Goal: Information Seeking & Learning: Learn about a topic

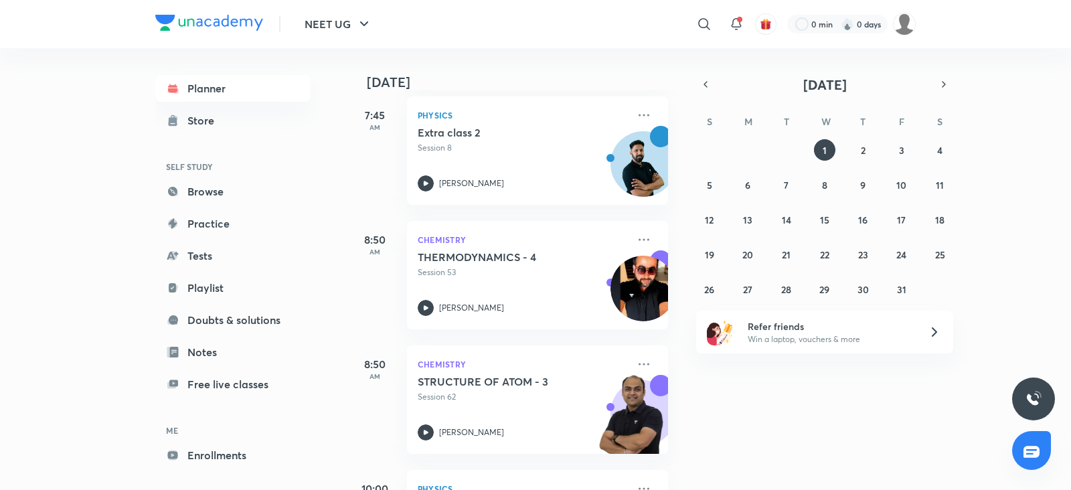
scroll to position [446, 0]
click at [191, 190] on link "Browse" at bounding box center [232, 191] width 155 height 27
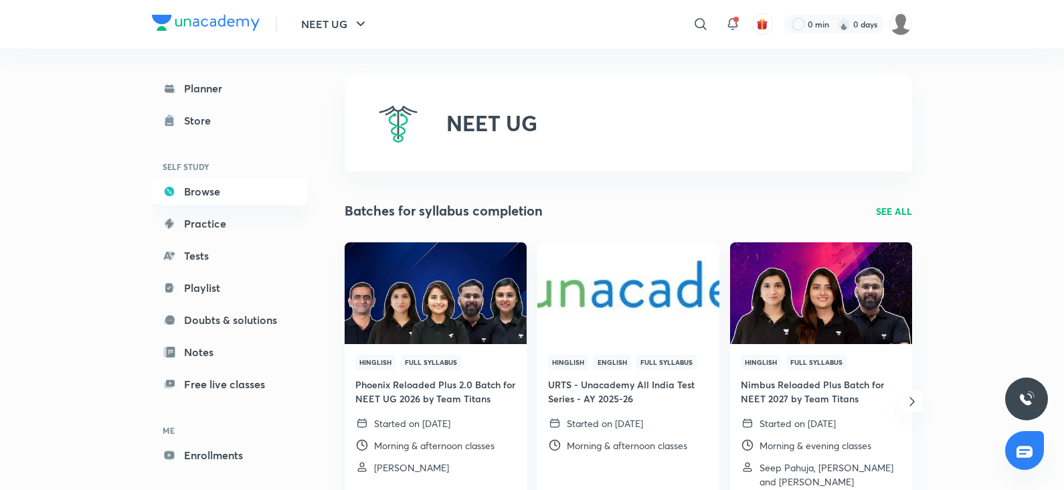
click at [893, 210] on p "SEE ALL" at bounding box center [894, 211] width 36 height 14
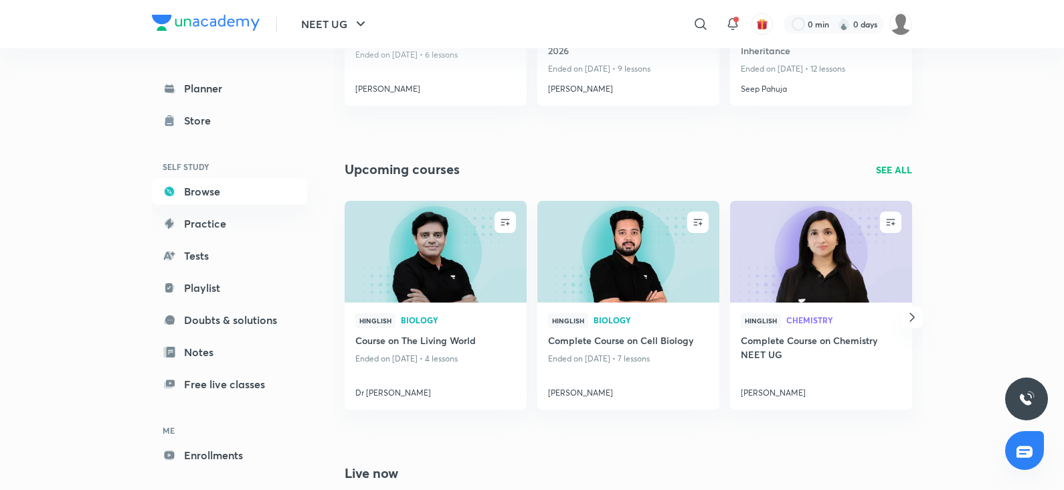
scroll to position [416, 0]
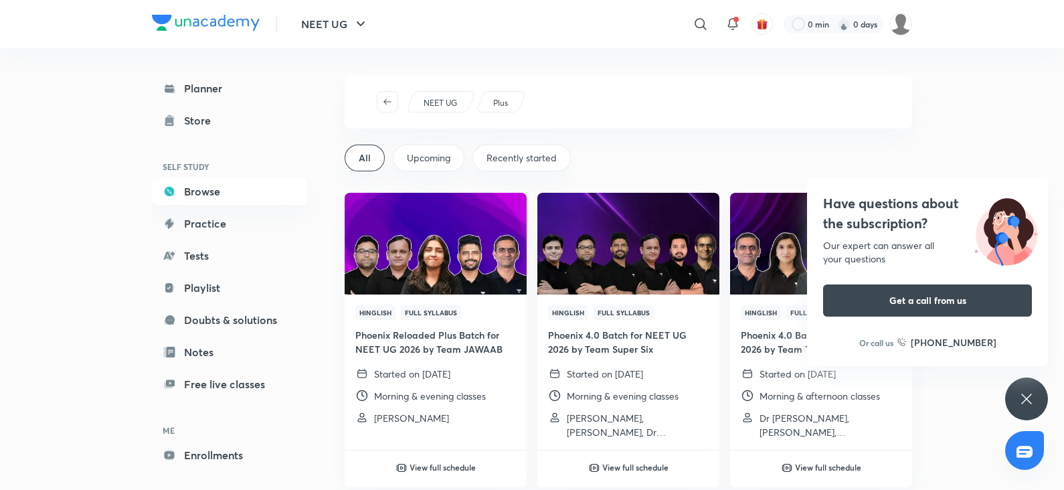
click at [1038, 404] on div "Have questions about the subscription? Our expert can answer all your questions…" at bounding box center [1026, 398] width 43 height 43
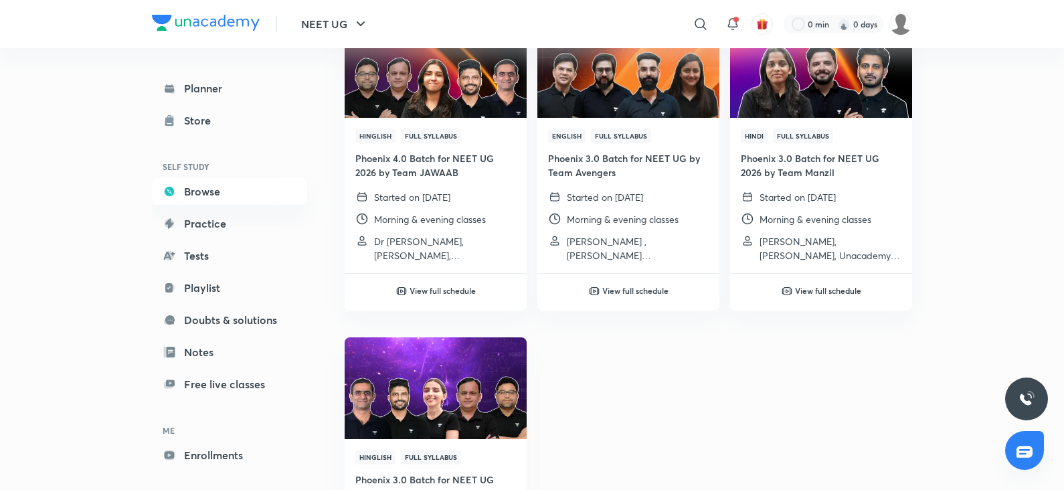
scroll to position [820, 0]
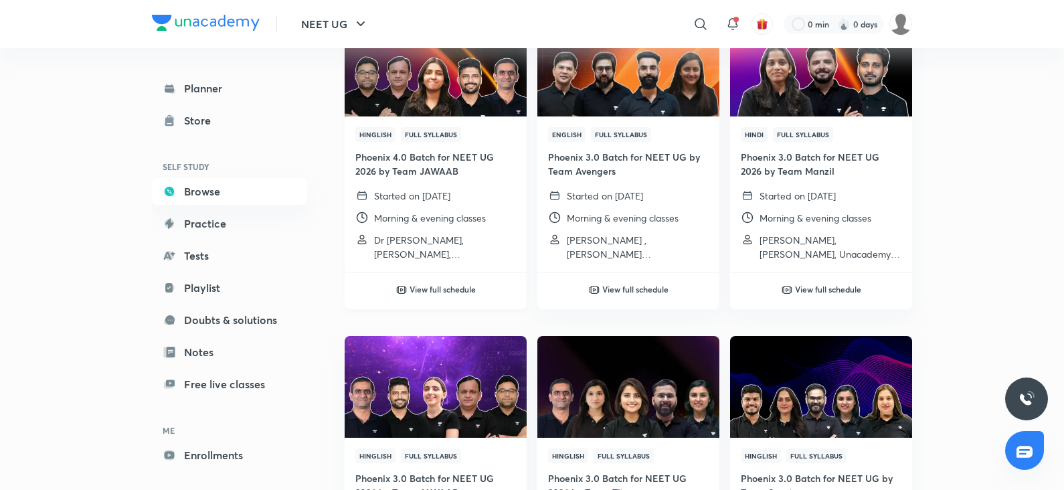
click at [432, 283] on h6 "View full schedule" at bounding box center [442, 289] width 66 height 12
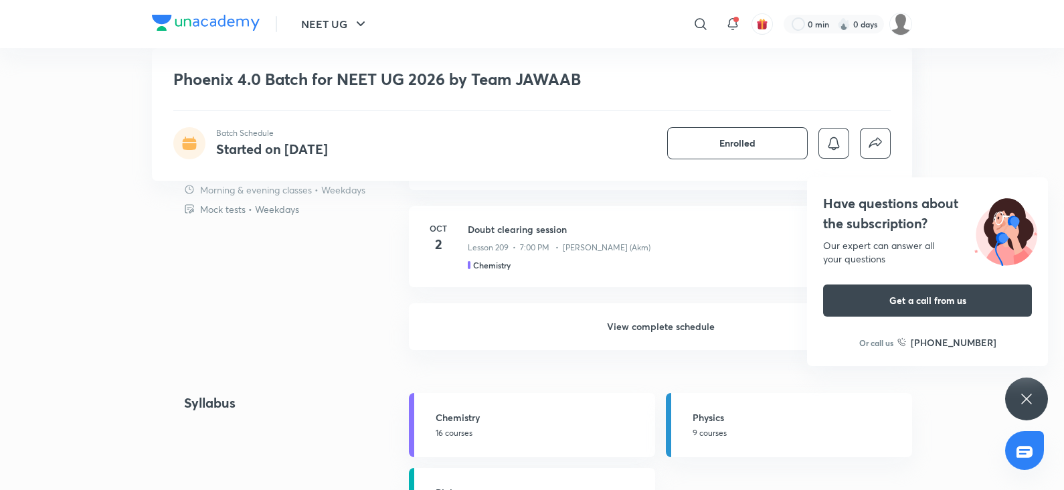
scroll to position [1366, 0]
click at [1042, 402] on div "Have questions about the subscription? Our expert can answer all your questions…" at bounding box center [1026, 398] width 43 height 43
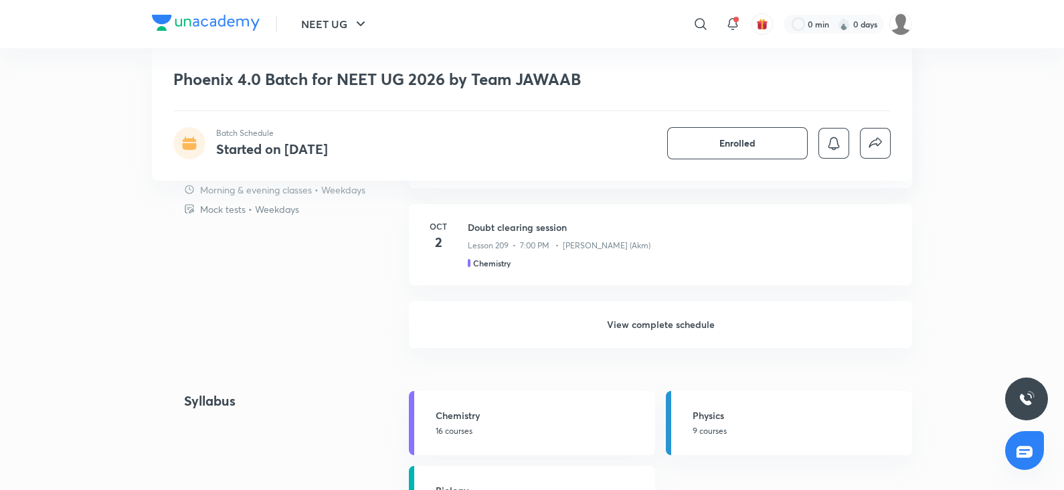
click at [411, 88] on h1 "Phoenix 4.0 Batch for NEET UG 2026 by Team JAWAAB" at bounding box center [435, 79] width 524 height 19
click at [589, 80] on h1 "Phoenix 4.0 Batch for NEET UG 2026 by Team JAWAAB" at bounding box center [435, 79] width 524 height 19
click at [529, 75] on h1 "Phoenix 4.0 Batch for NEET UG 2026 by Team JAWAAB" at bounding box center [435, 79] width 524 height 19
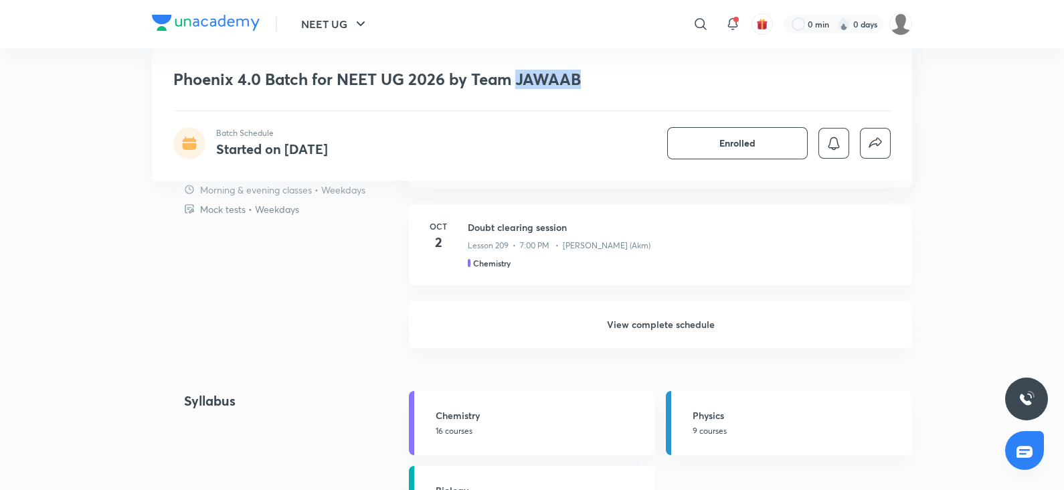
click at [529, 75] on h1 "Phoenix 4.0 Batch for NEET UG 2026 by Team JAWAAB" at bounding box center [435, 79] width 524 height 19
click at [599, 79] on h1 "Phoenix 4.0 Batch for NEET UG 2026 by Team JAWAAB" at bounding box center [435, 79] width 524 height 19
click at [468, 75] on h1 "Phoenix 4.0 Batch for NEET UG 2026 by Team JAWAAB" at bounding box center [435, 79] width 524 height 19
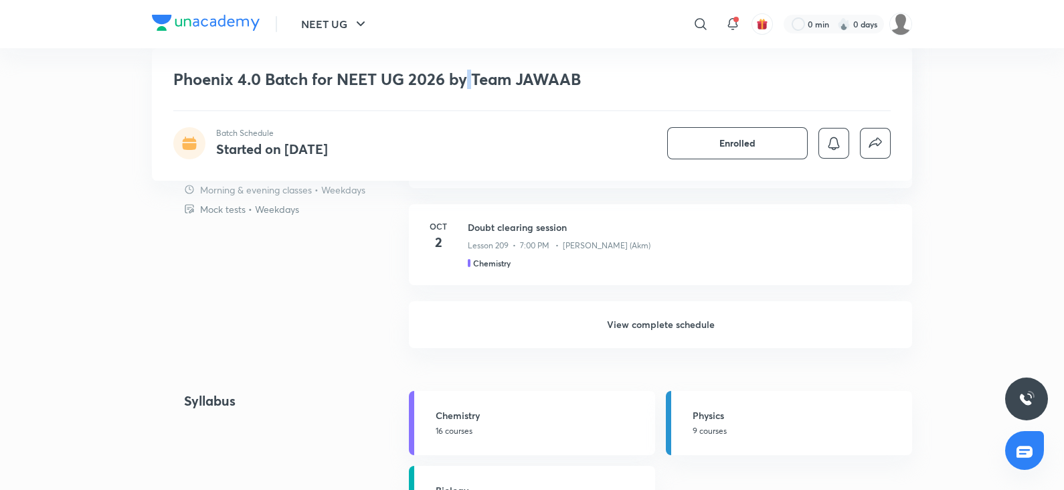
click at [468, 75] on h1 "Phoenix 4.0 Batch for NEET UG 2026 by Team JAWAAB" at bounding box center [435, 79] width 524 height 19
click at [614, 60] on div "Phoenix 4.0 Batch for NEET UG 2026 by Team JAWAAB Batch Schedule Started on Jul…" at bounding box center [532, 114] width 760 height 132
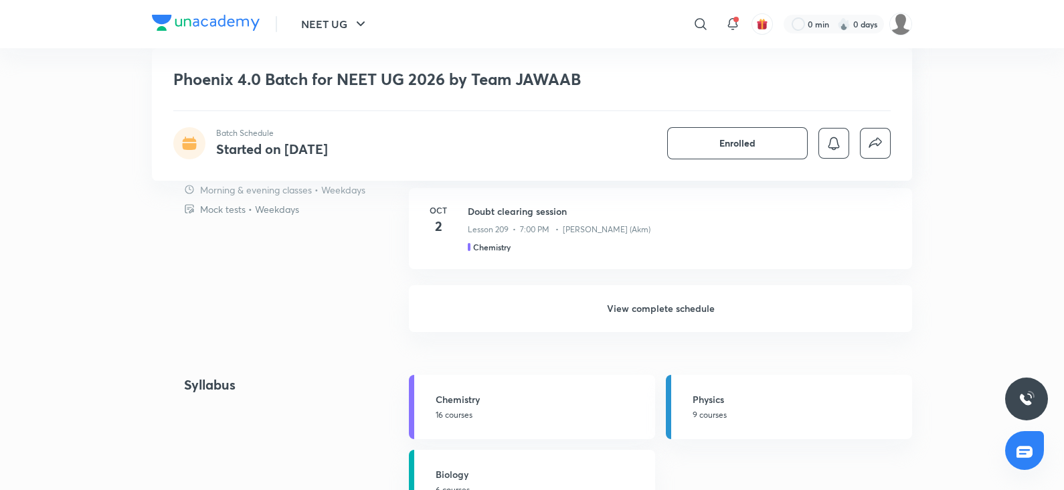
scroll to position [1378, 0]
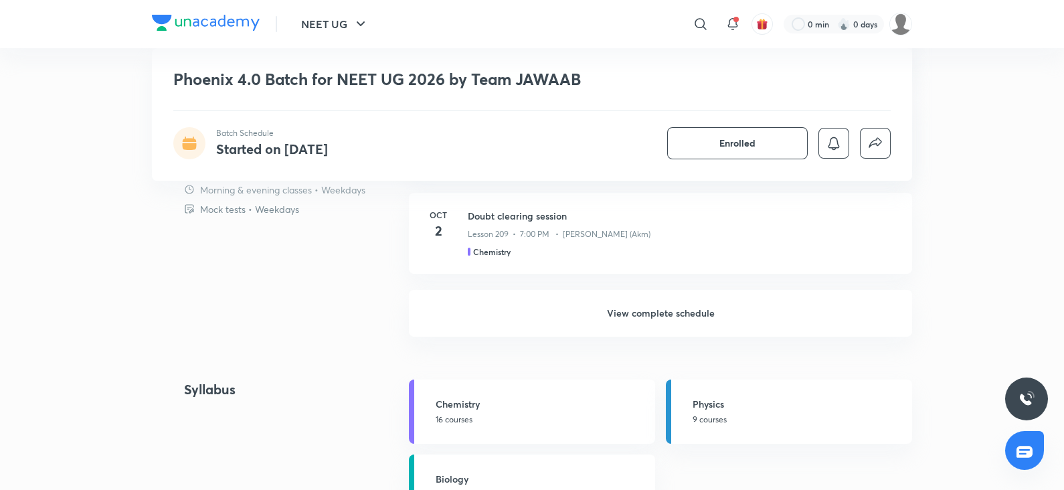
click at [642, 309] on h6 "View complete schedule" at bounding box center [660, 313] width 503 height 47
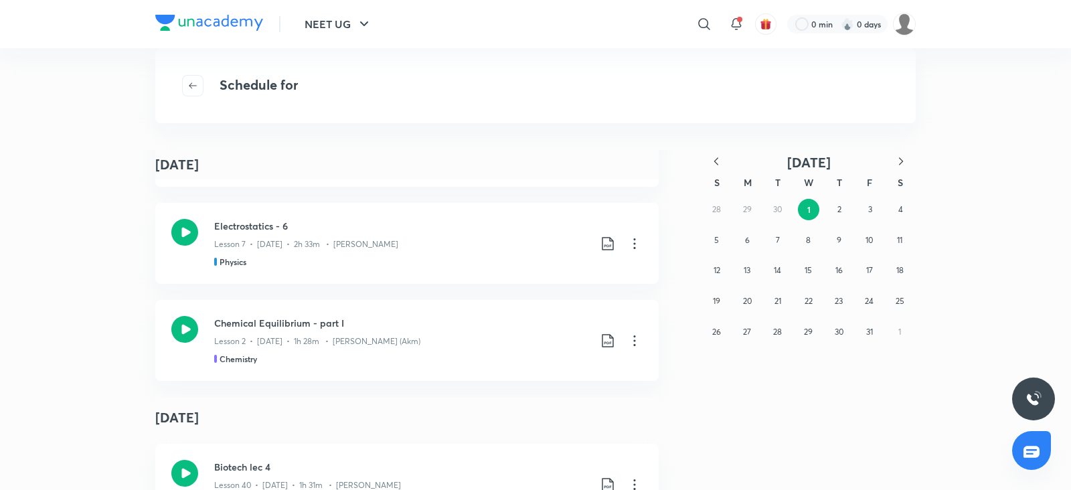
scroll to position [8284, 0]
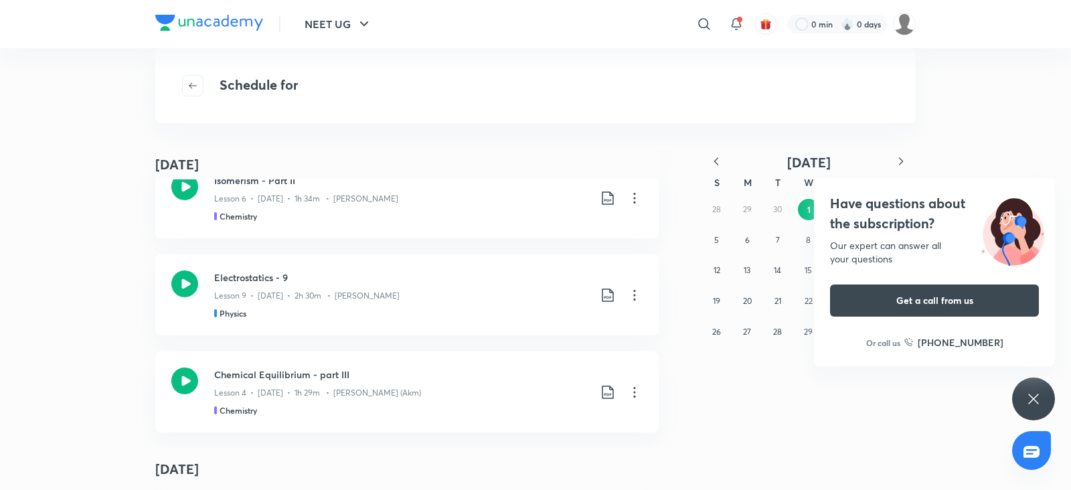
click at [1041, 383] on div "Have questions about the subscription? Our expert can answer all your questions…" at bounding box center [1033, 398] width 43 height 43
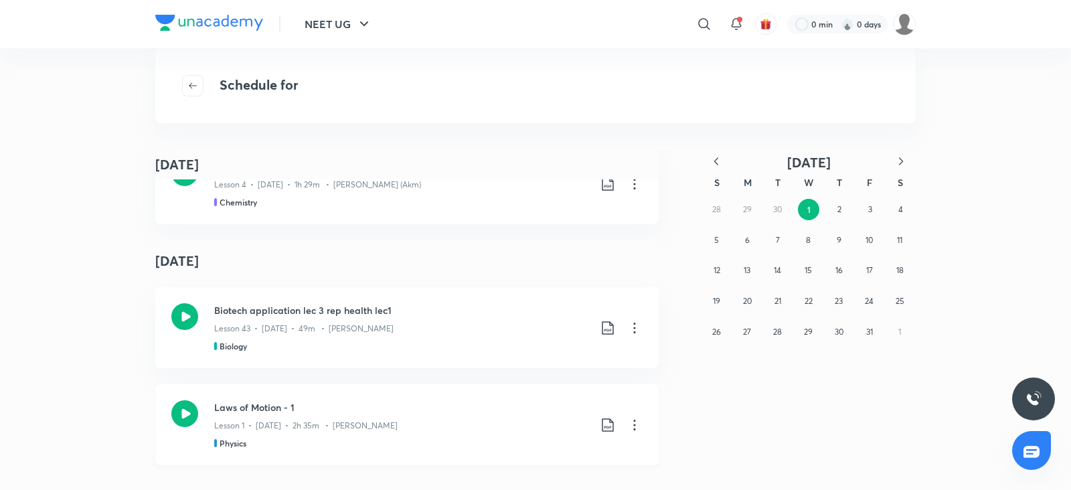
scroll to position [8453, 0]
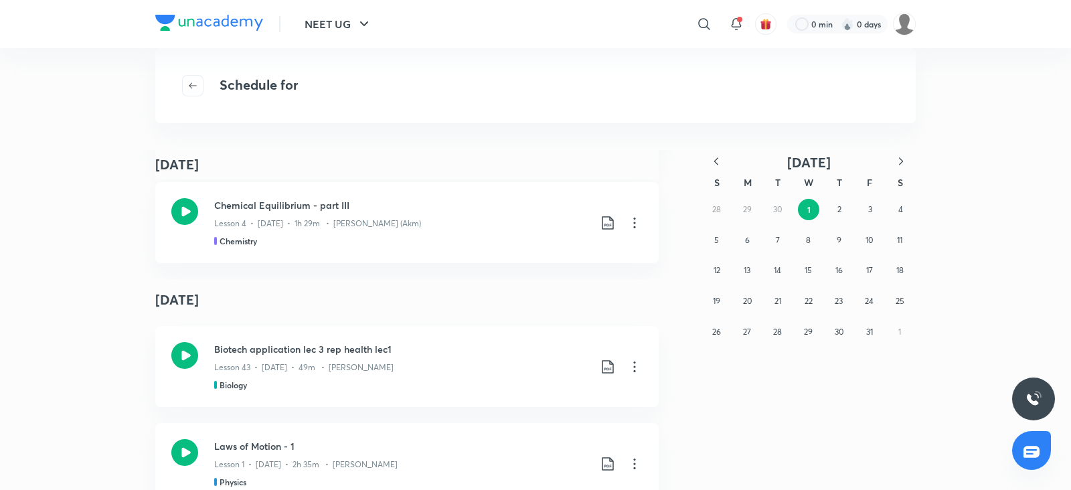
click at [400, 309] on h4 "October 1" at bounding box center [406, 299] width 503 height 41
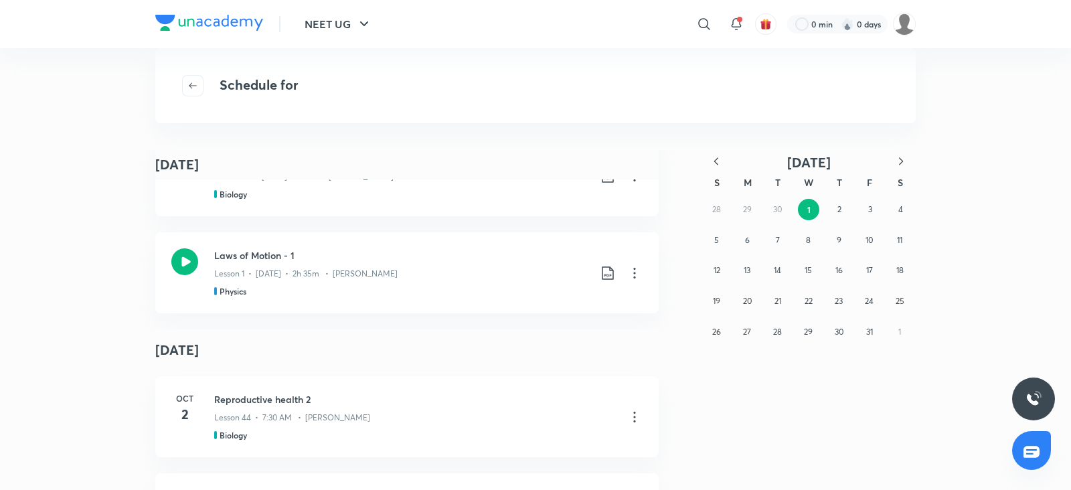
scroll to position [8552, 0]
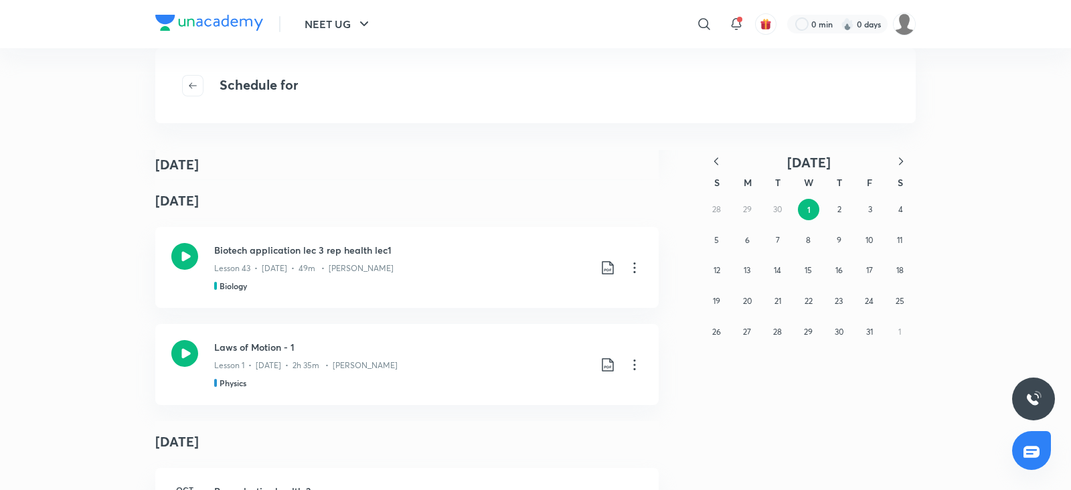
click at [126, 302] on div "October 1 September 21 Electrolysis - part III Lesson 3 • Sep 21 • 1h 22m • Aja…" at bounding box center [535, 320] width 1071 height 340
drag, startPoint x: 270, startPoint y: 409, endPoint x: 151, endPoint y: 236, distance: 209.9
click at [155, 236] on div "Biotech application lec 3 rep health lec1 Lesson 43 • Oct 1 • 49m • Dr. Rakshit…" at bounding box center [406, 267] width 503 height 81
click at [359, 195] on h4 "October 1" at bounding box center [406, 200] width 503 height 41
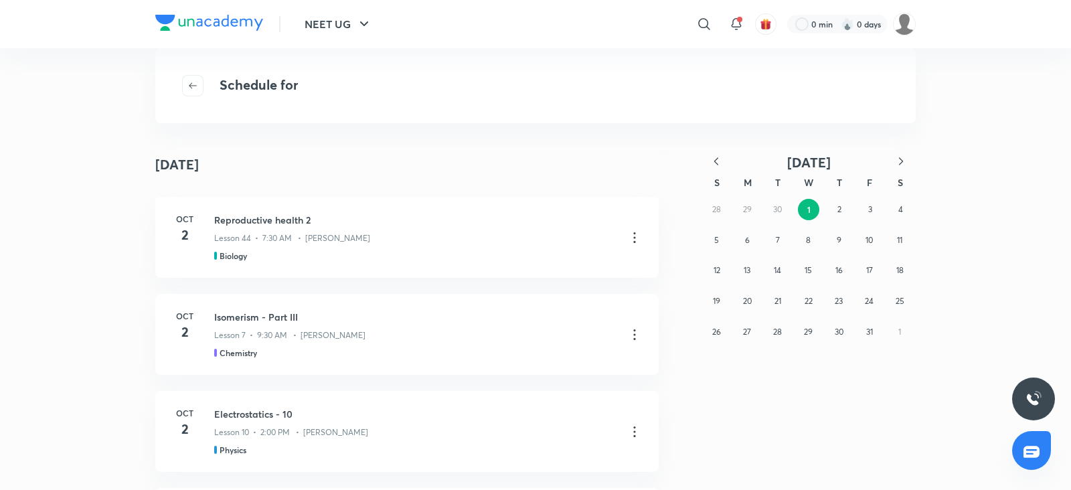
scroll to position [8700, 0]
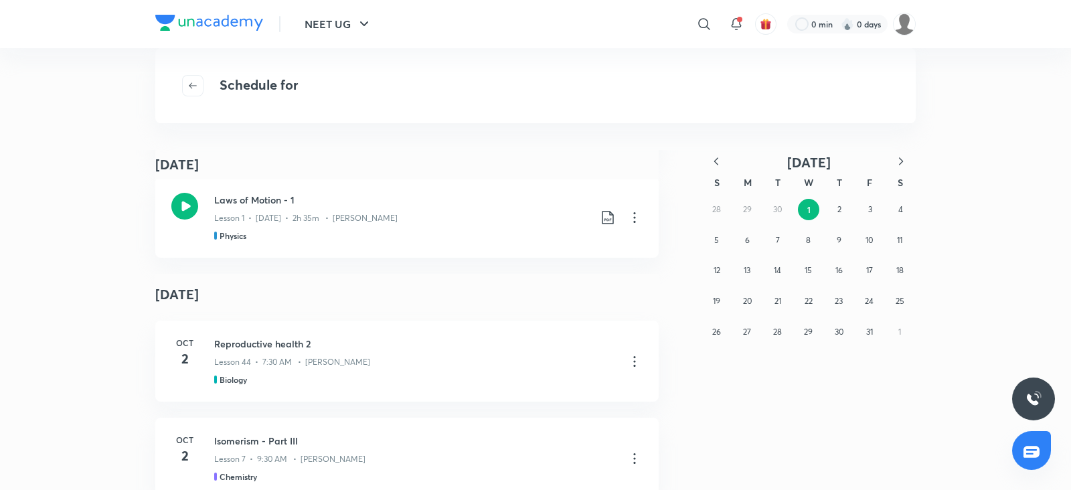
click at [498, 280] on h4 "October 2" at bounding box center [406, 294] width 503 height 41
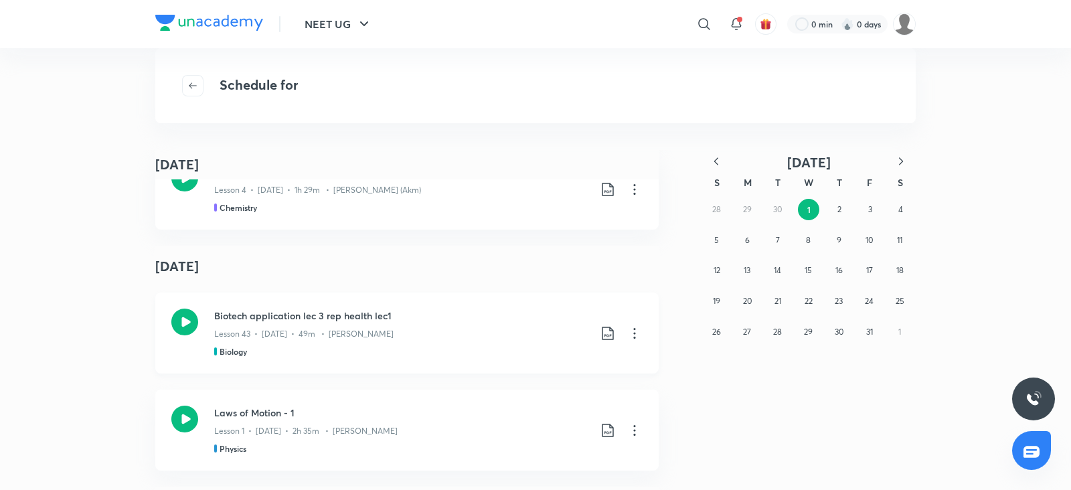
scroll to position [8768, 0]
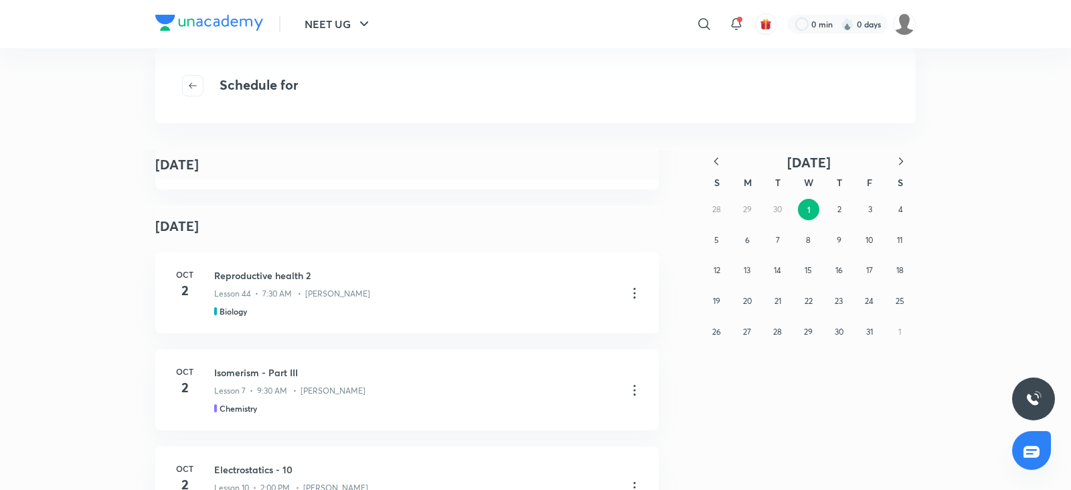
click at [310, 213] on h4 "October 2" at bounding box center [406, 225] width 503 height 41
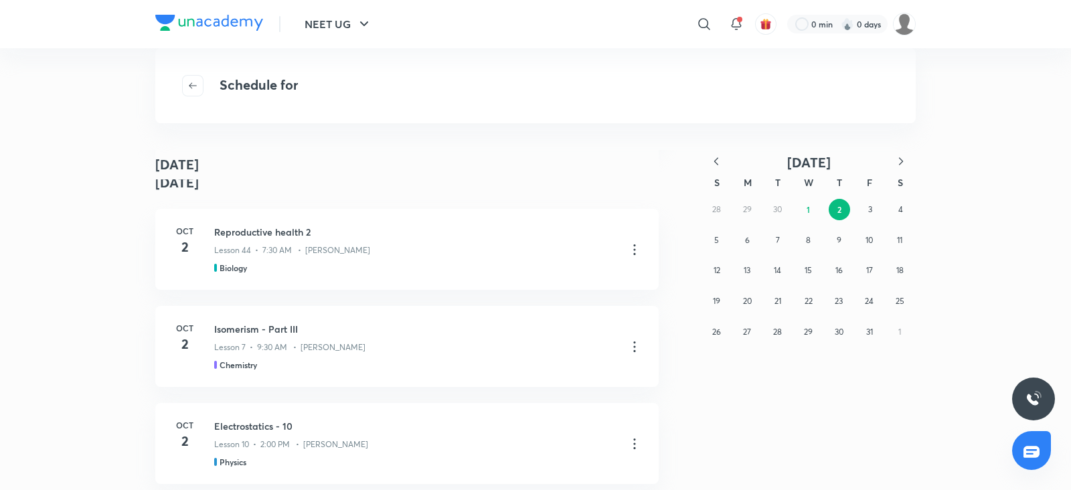
scroll to position [8805, 0]
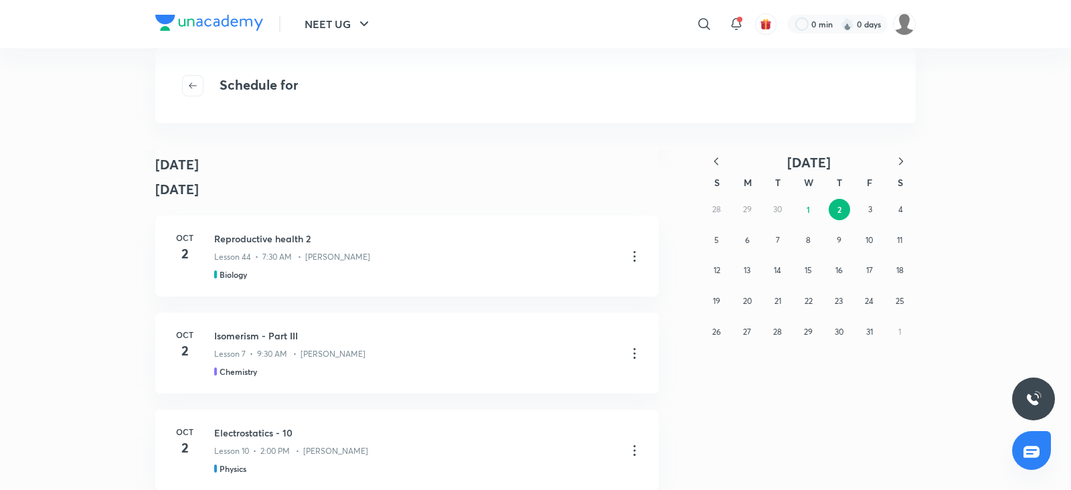
click at [296, 189] on h4 "October 2" at bounding box center [406, 189] width 503 height 41
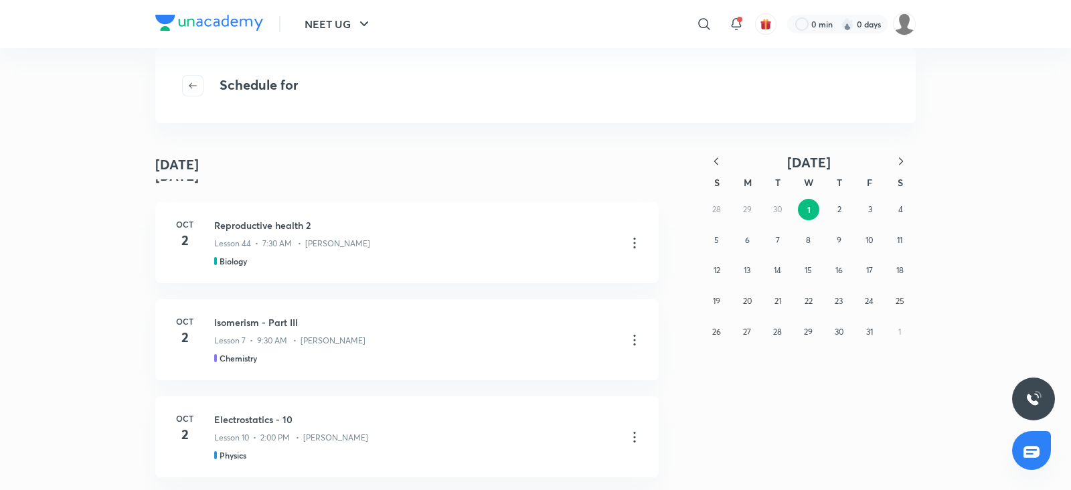
scroll to position [8554, 0]
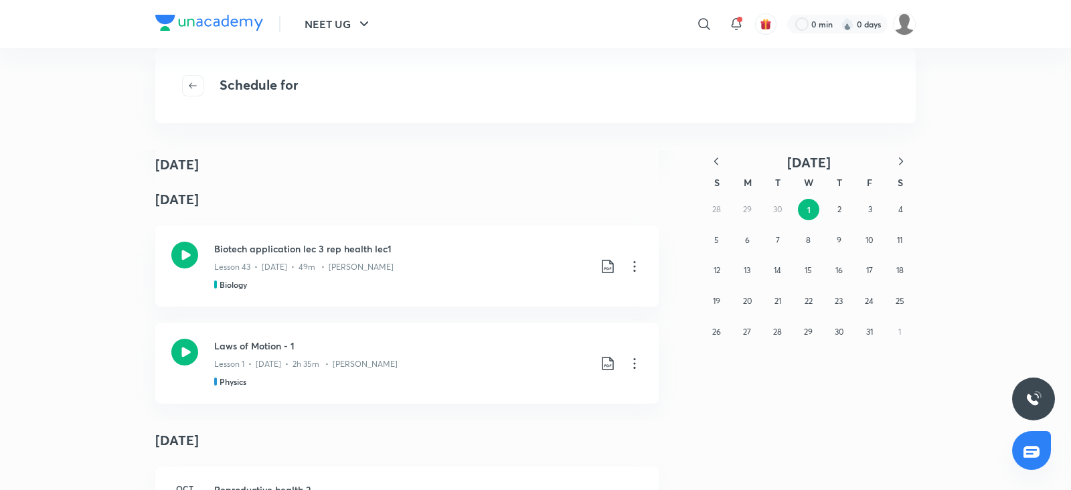
drag, startPoint x: 227, startPoint y: 440, endPoint x: 143, endPoint y: 423, distance: 86.7
click at [143, 423] on div "October 1 September 21 Electrolysis - part III Lesson 3 • Sep 21 • 1h 22m • Aja…" at bounding box center [535, 320] width 1071 height 340
click at [268, 168] on div "October 1" at bounding box center [406, 164] width 503 height 29
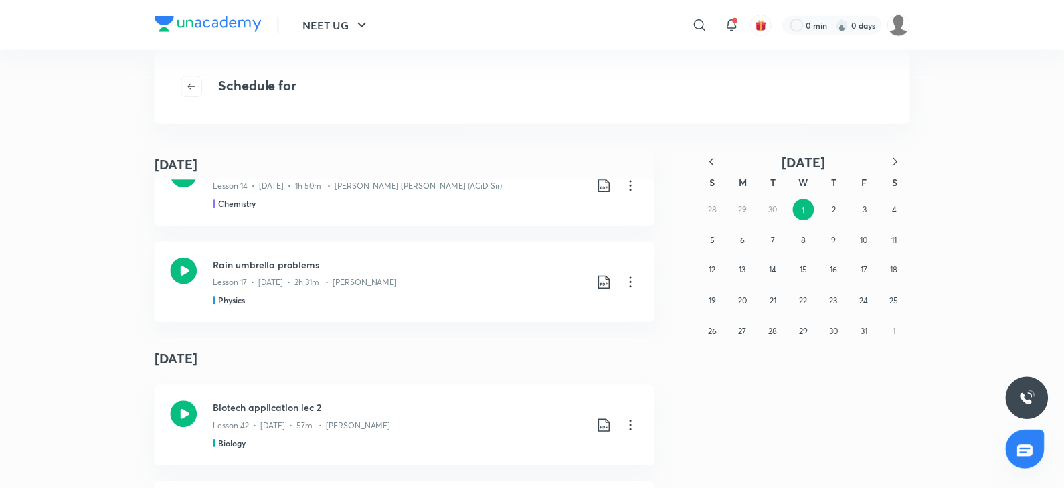
scroll to position [9088, 0]
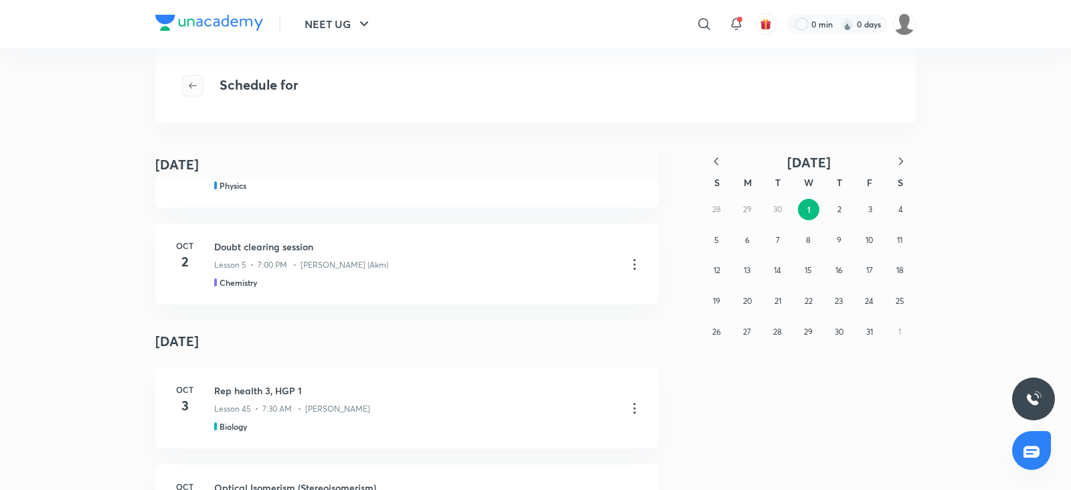
click at [188, 85] on icon "button" at bounding box center [192, 85] width 11 height 11
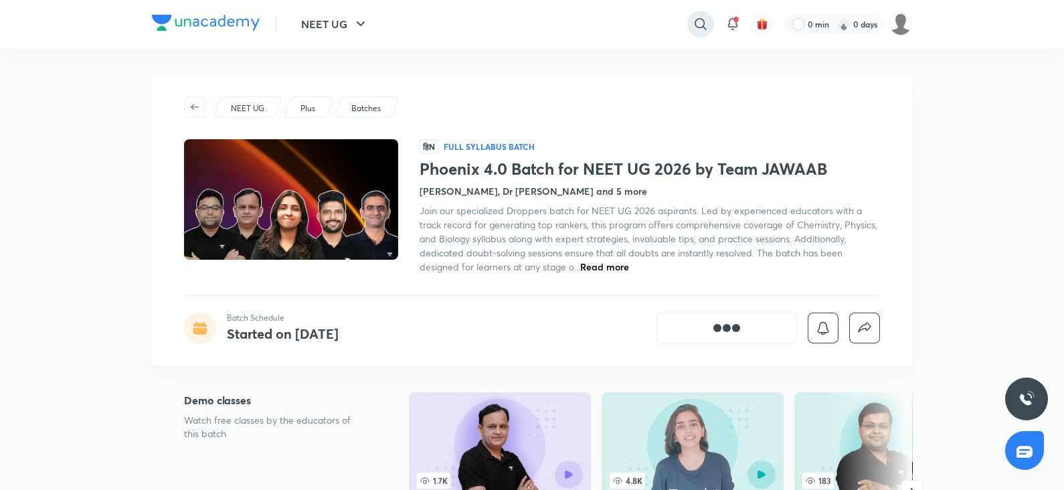
click at [701, 21] on icon at bounding box center [701, 24] width 16 height 16
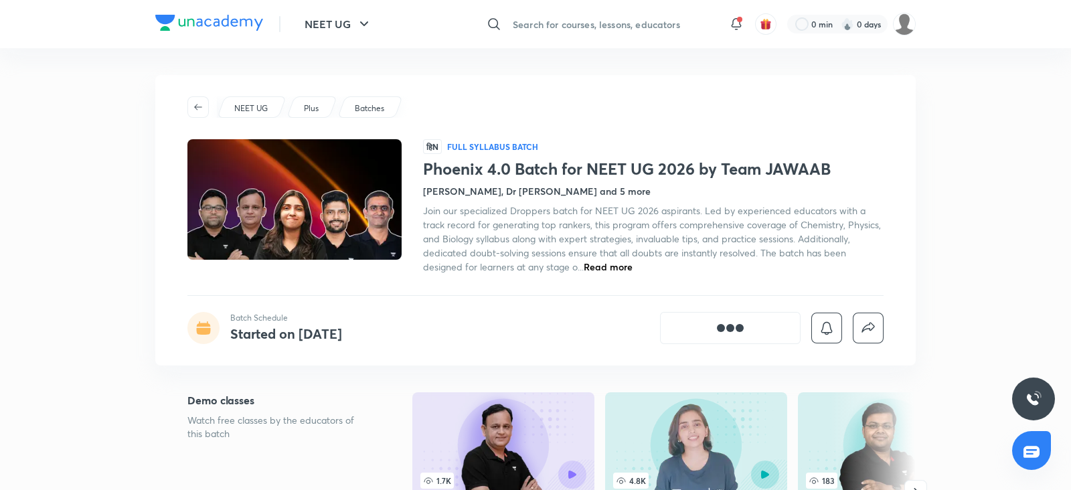
click at [586, 21] on input "text" at bounding box center [612, 24] width 210 height 36
click at [536, 17] on input "text" at bounding box center [612, 24] width 210 height 36
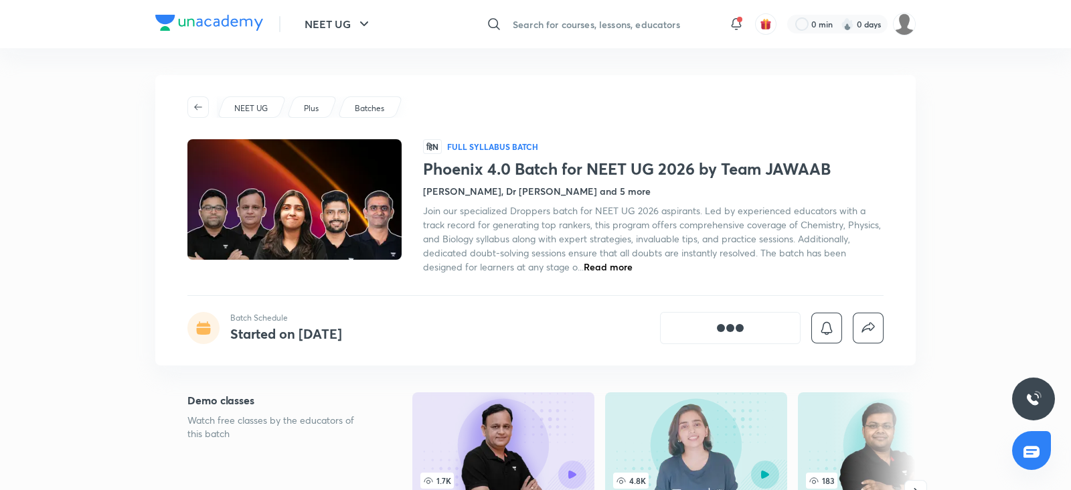
click at [536, 17] on input "text" at bounding box center [612, 24] width 210 height 36
click at [550, 21] on input "text" at bounding box center [612, 24] width 210 height 36
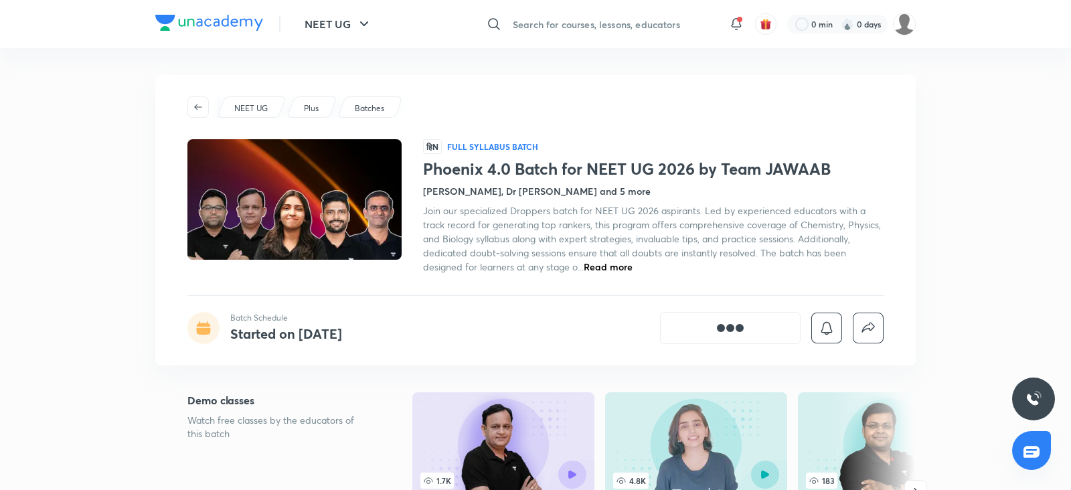
click at [550, 21] on input "text" at bounding box center [612, 24] width 210 height 36
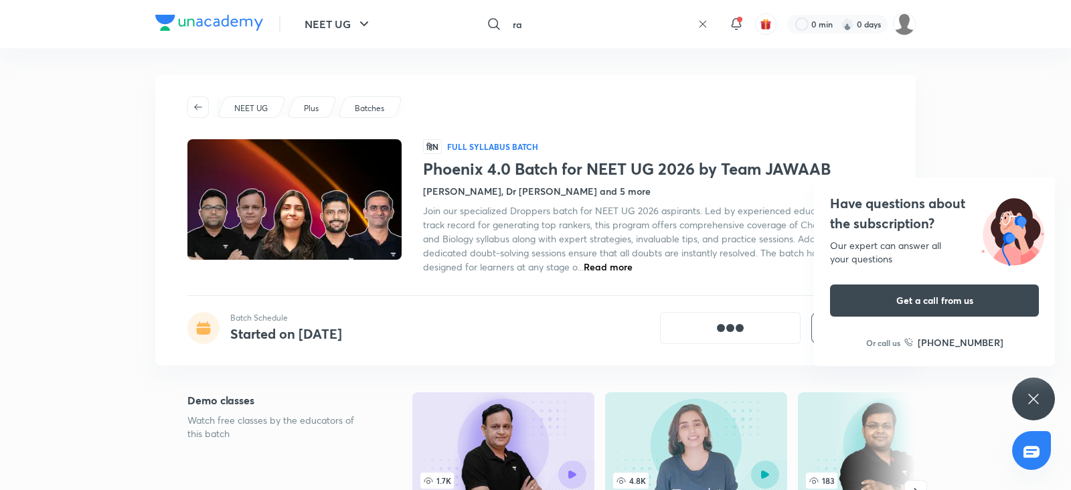
type input "r"
type input "RASK"
click at [1014, 402] on div "Have questions about the subscription? Our expert can answer all your questions…" at bounding box center [1033, 398] width 43 height 43
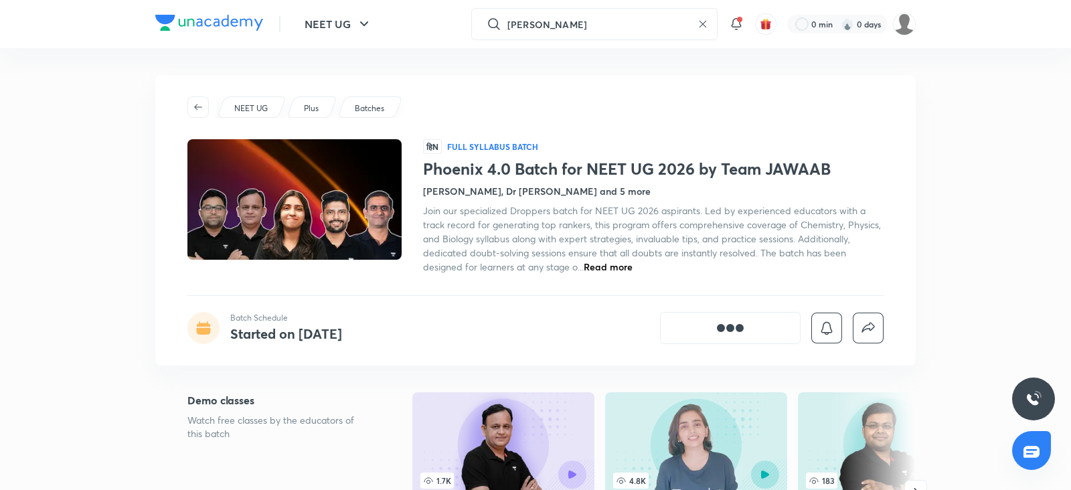
click at [918, 325] on div at bounding box center [535, 245] width 1071 height 490
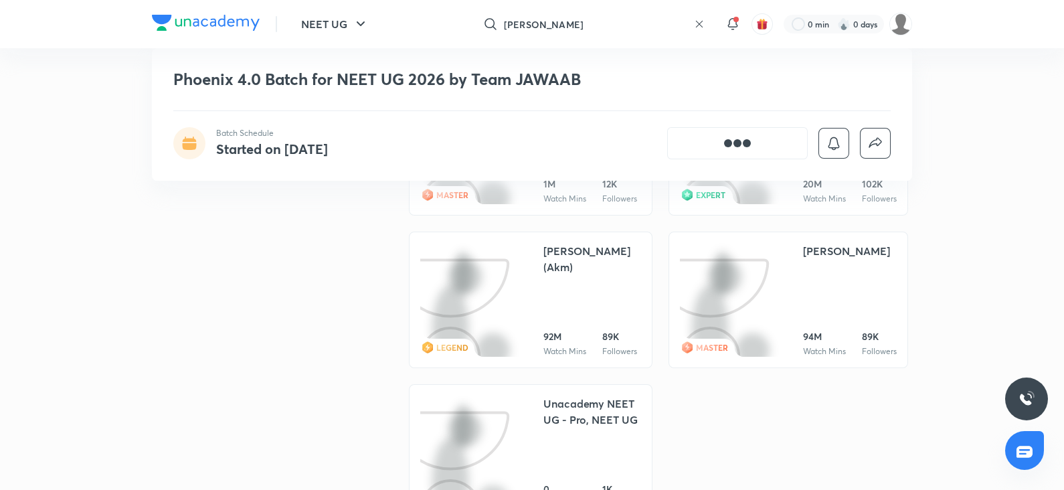
scroll to position [1836, 0]
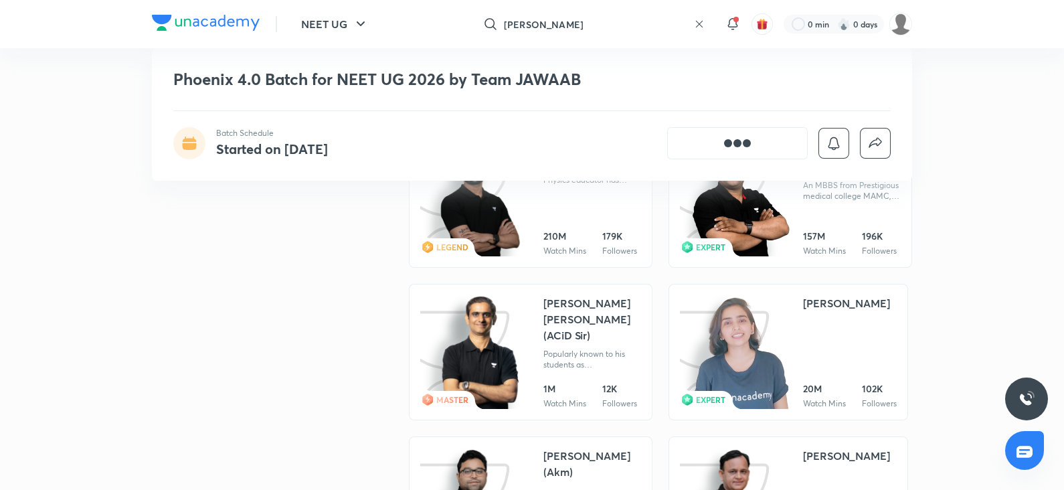
click at [766, 360] on img at bounding box center [741, 353] width 98 height 116
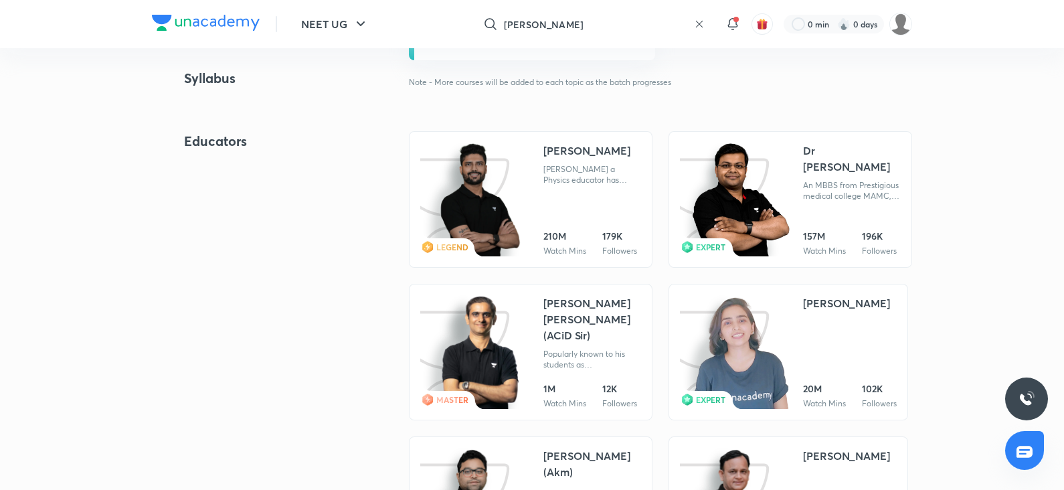
scroll to position [0, 0]
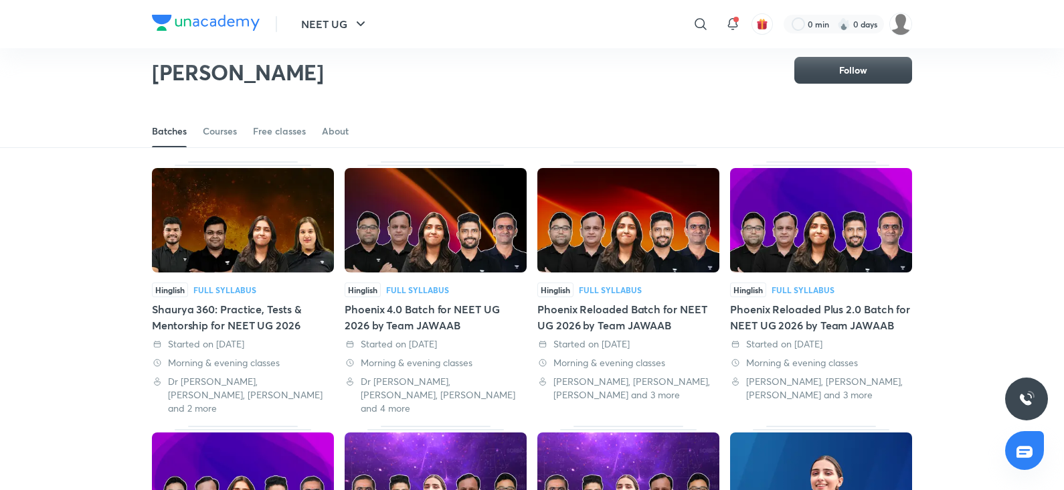
scroll to position [48, 0]
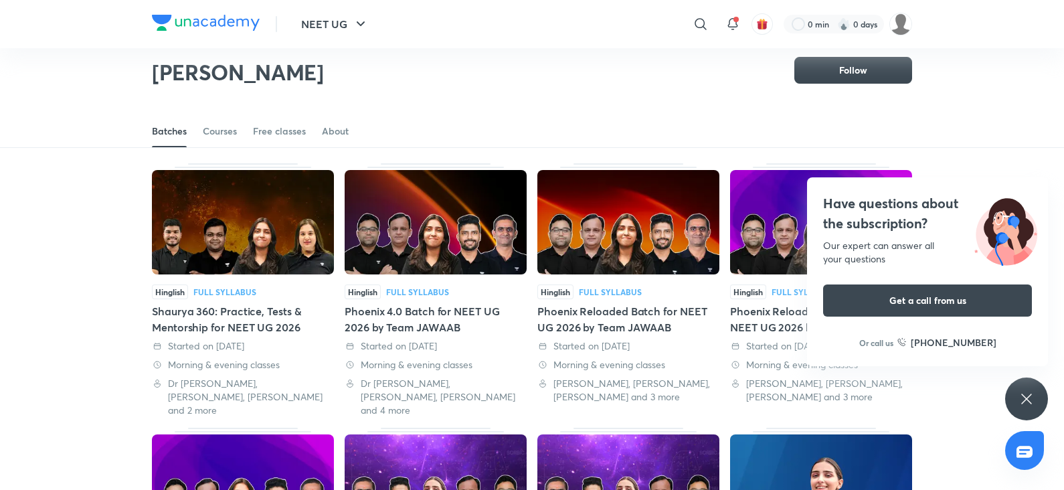
click at [646, 220] on img at bounding box center [628, 222] width 182 height 104
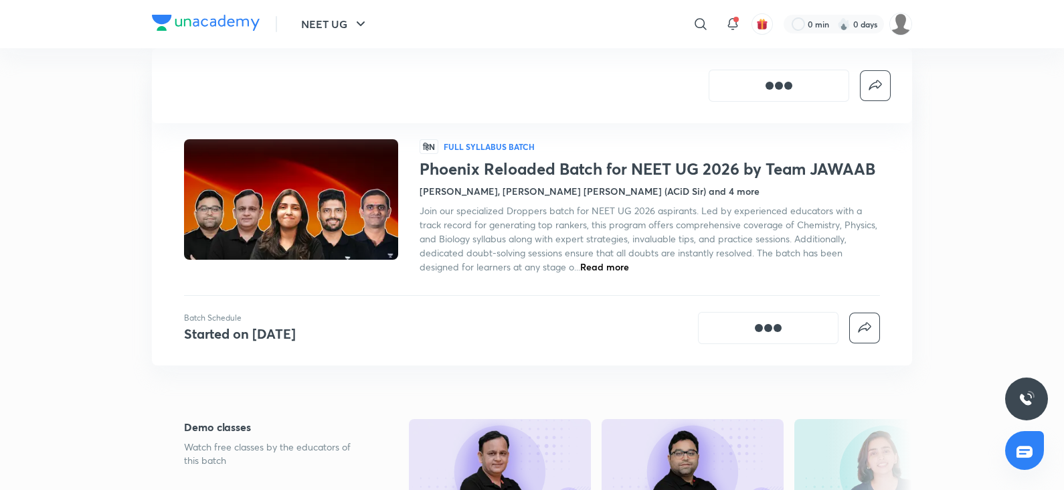
scroll to position [537, 0]
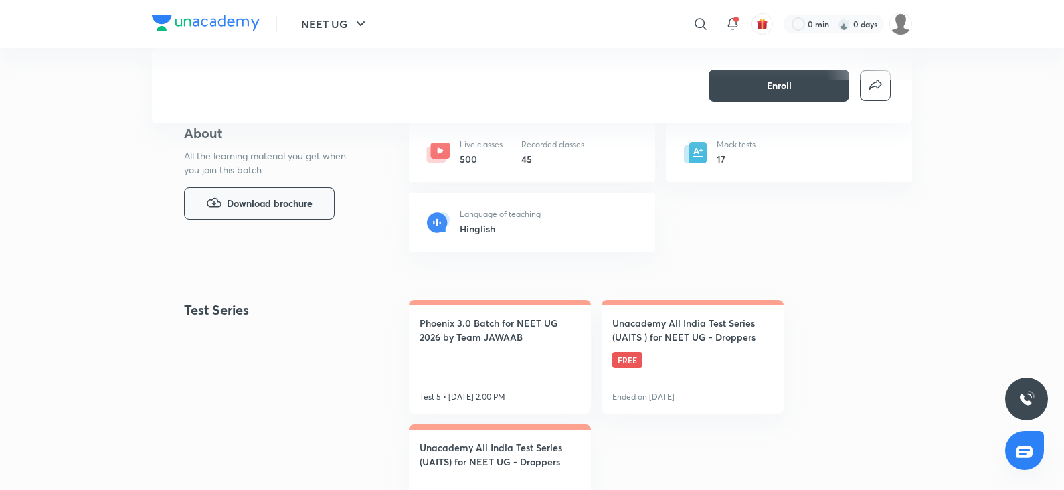
click at [298, 205] on span "Download brochure" at bounding box center [270, 203] width 86 height 15
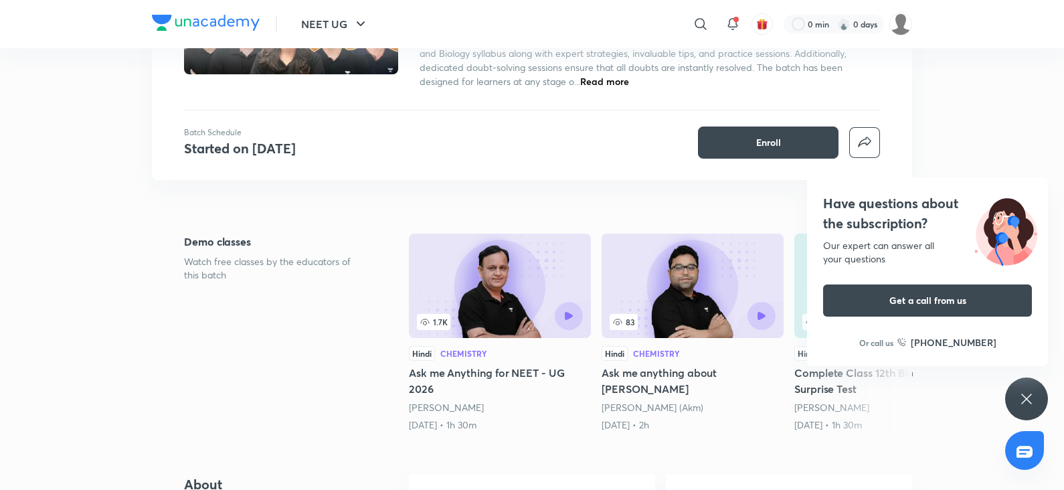
scroll to position [0, 0]
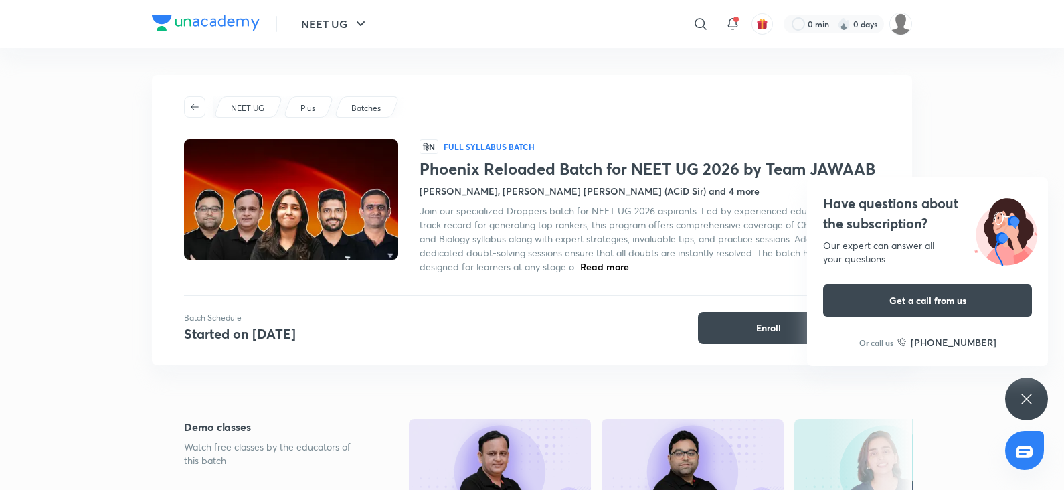
click at [1024, 393] on icon at bounding box center [1026, 399] width 16 height 16
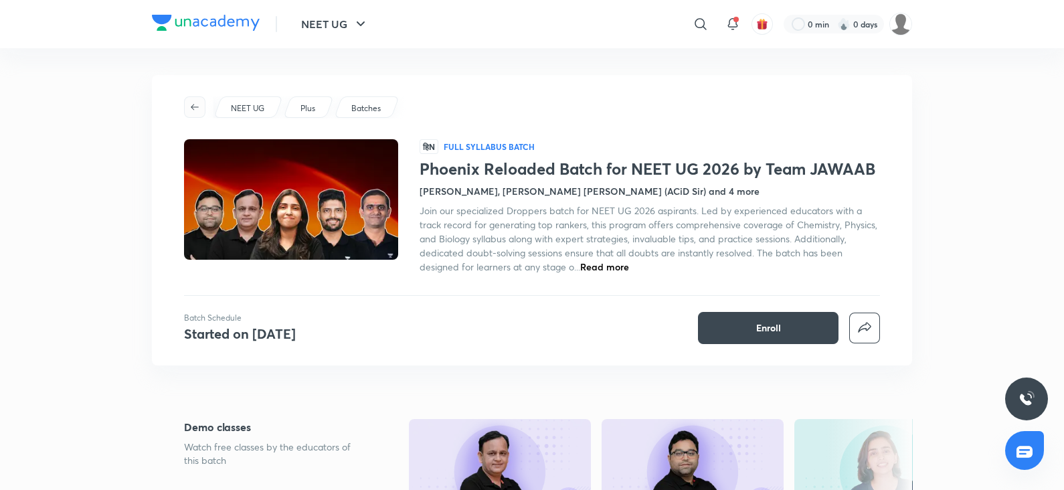
click at [202, 105] on span "button" at bounding box center [195, 107] width 20 height 11
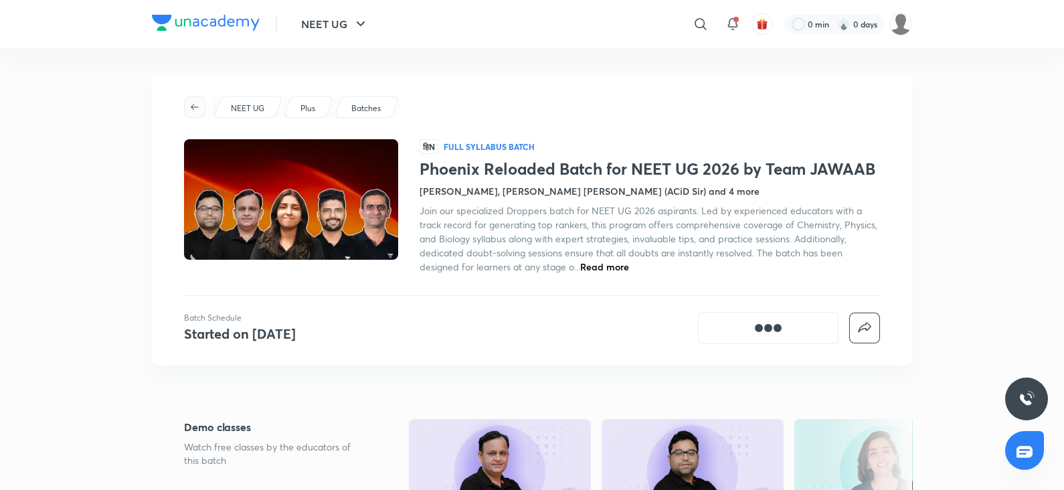
click at [199, 106] on icon "button" at bounding box center [194, 107] width 11 height 11
click at [213, 21] on img at bounding box center [206, 23] width 108 height 16
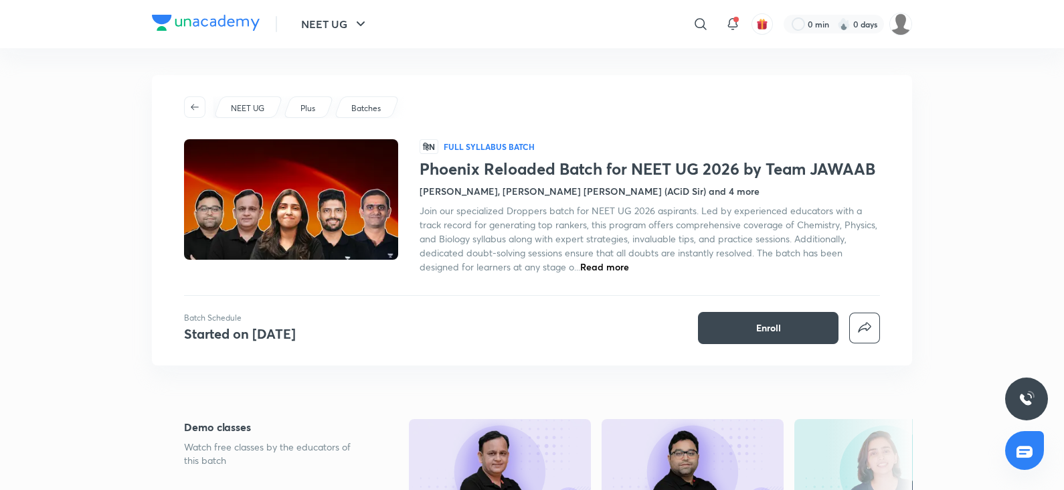
click at [232, 24] on img at bounding box center [206, 23] width 108 height 16
click at [195, 110] on icon "button" at bounding box center [194, 107] width 11 height 11
click at [191, 104] on icon "button" at bounding box center [194, 107] width 11 height 11
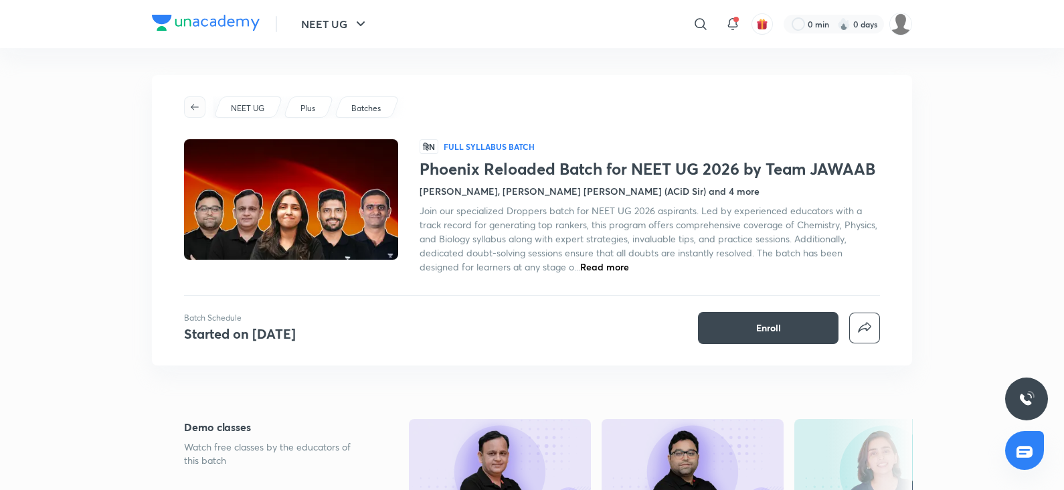
click at [191, 104] on icon "button" at bounding box center [194, 107] width 11 height 11
click at [197, 107] on icon "button" at bounding box center [195, 107] width 8 height 6
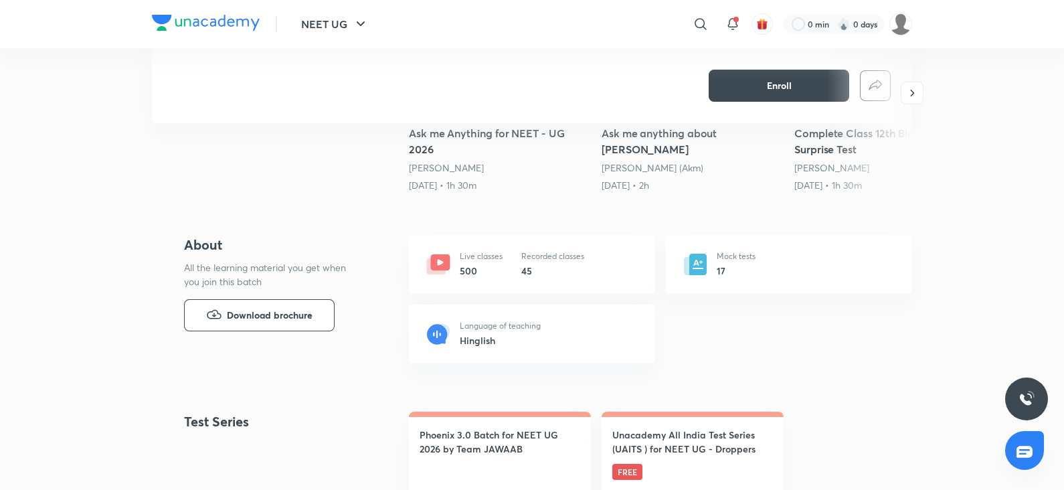
scroll to position [317, 0]
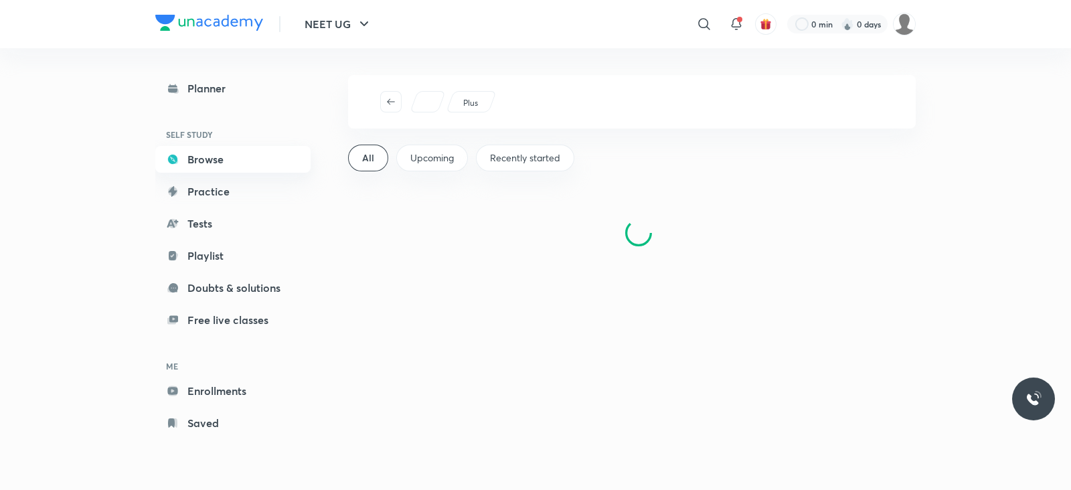
click at [224, 169] on link "Browse" at bounding box center [232, 159] width 155 height 27
click at [514, 164] on span "Recently started" at bounding box center [525, 157] width 70 height 13
click at [432, 156] on span "Upcoming" at bounding box center [429, 157] width 43 height 13
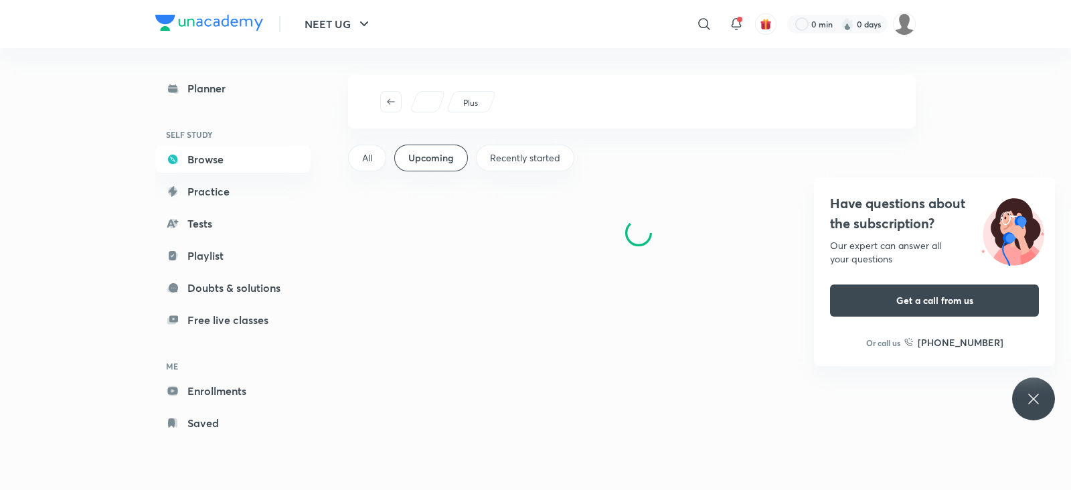
click at [1036, 403] on icon at bounding box center [1033, 399] width 16 height 16
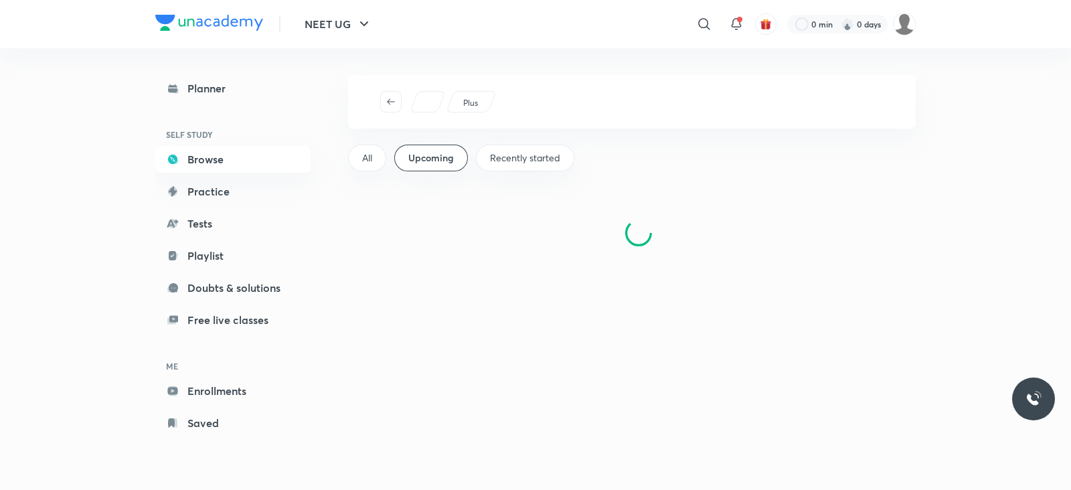
click at [365, 158] on span "All" at bounding box center [367, 157] width 10 height 13
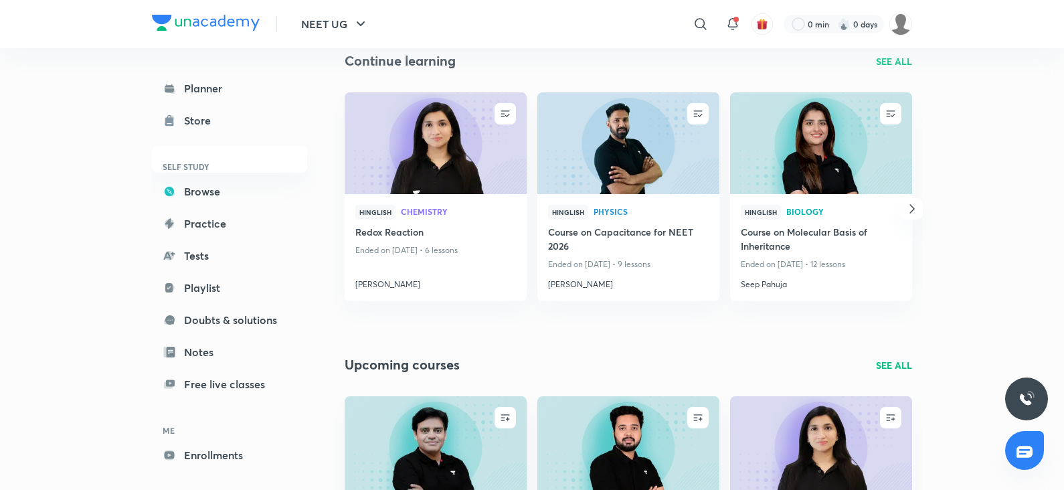
scroll to position [148, 0]
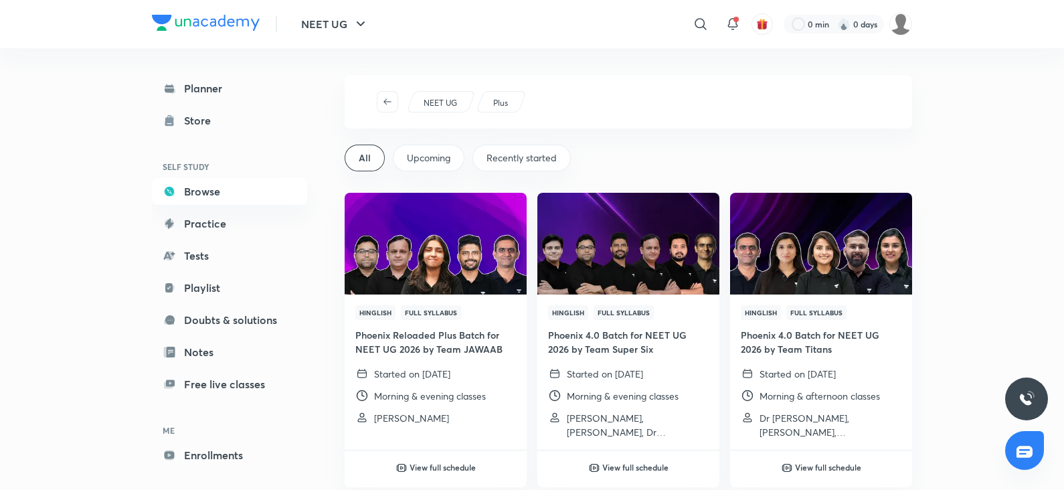
click at [440, 161] on span "Upcoming" at bounding box center [428, 157] width 43 height 13
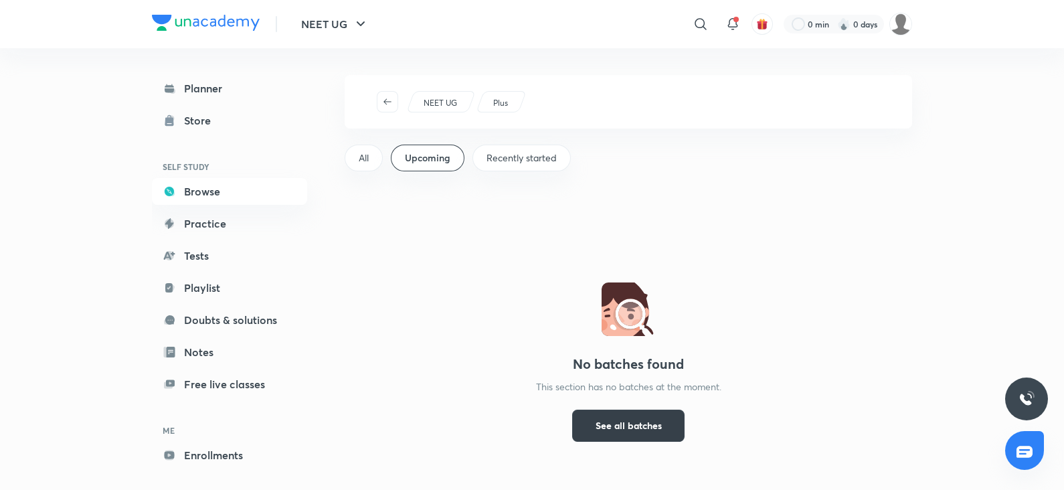
click at [618, 419] on span "See all batches" at bounding box center [628, 425] width 66 height 13
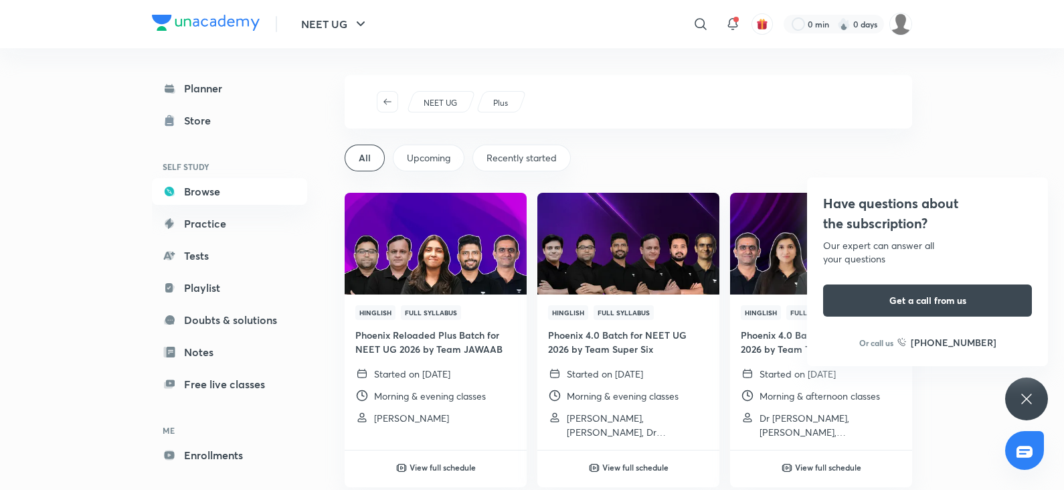
click at [529, 155] on span "Recently started" at bounding box center [521, 157] width 70 height 13
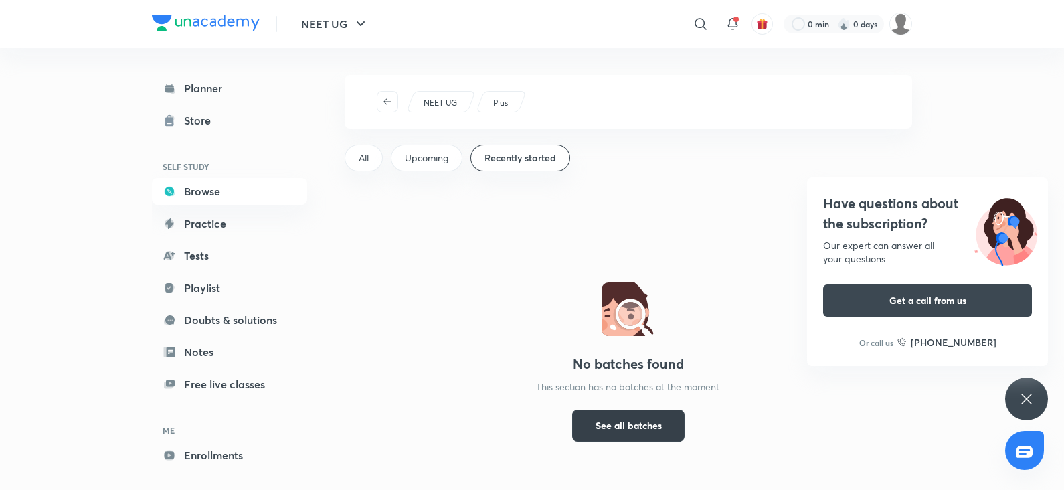
click at [659, 432] on span "See all batches" at bounding box center [628, 425] width 66 height 13
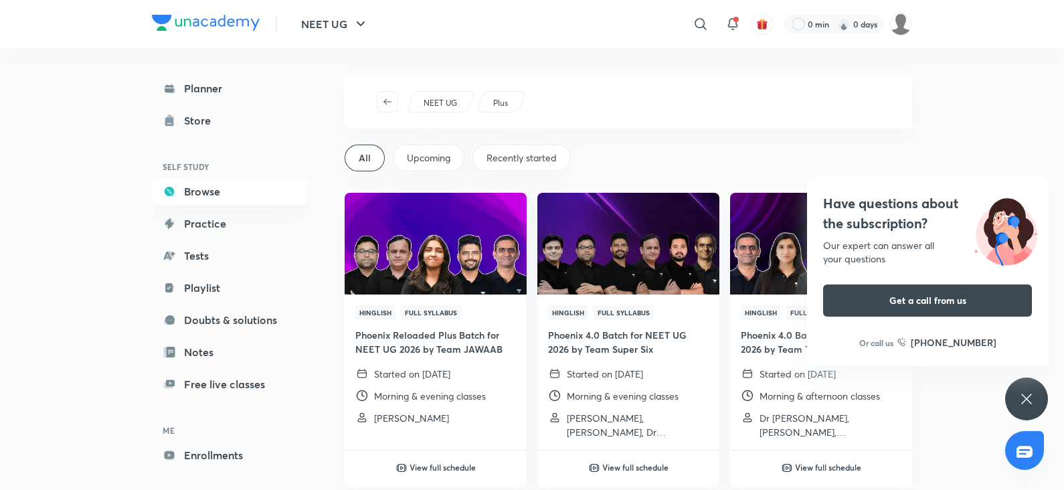
click at [367, 162] on span "All" at bounding box center [365, 157] width 12 height 13
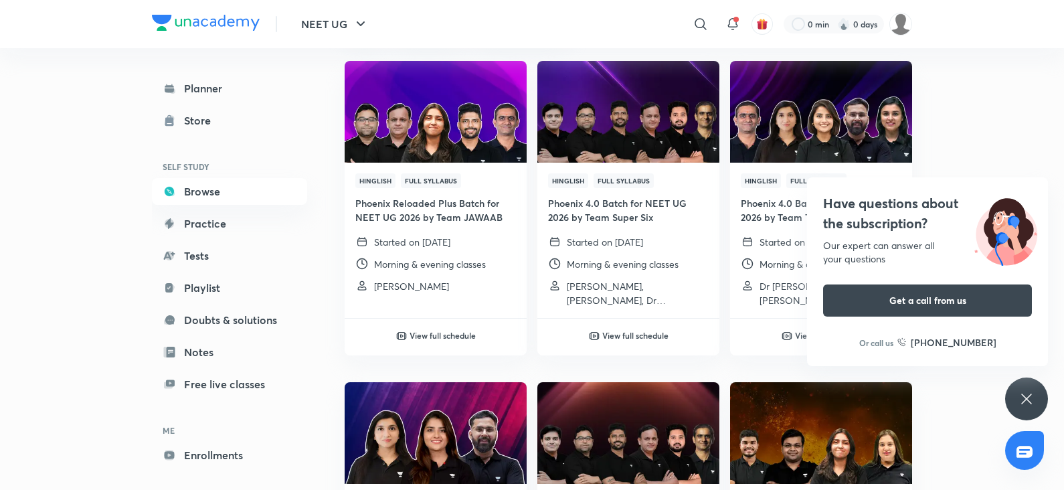
click at [1028, 403] on icon at bounding box center [1026, 399] width 16 height 16
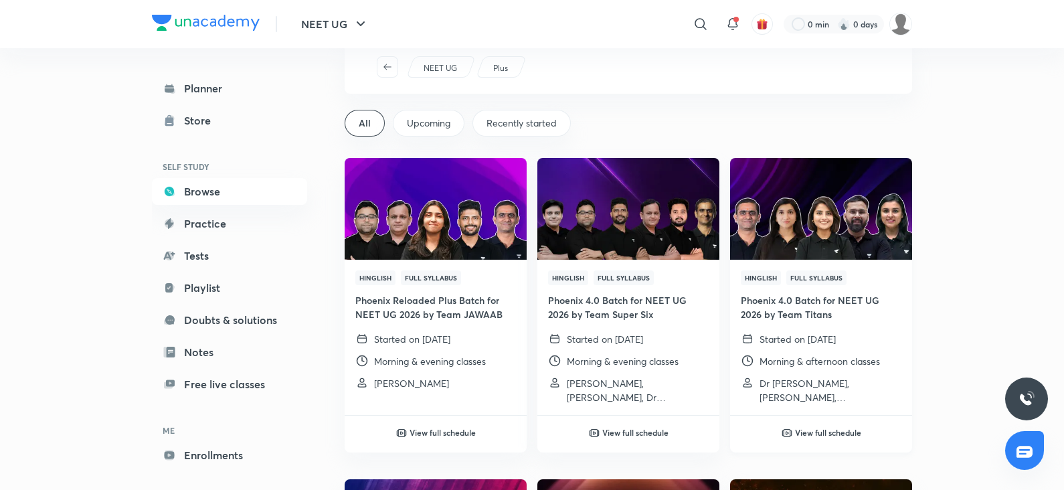
scroll to position [36, 0]
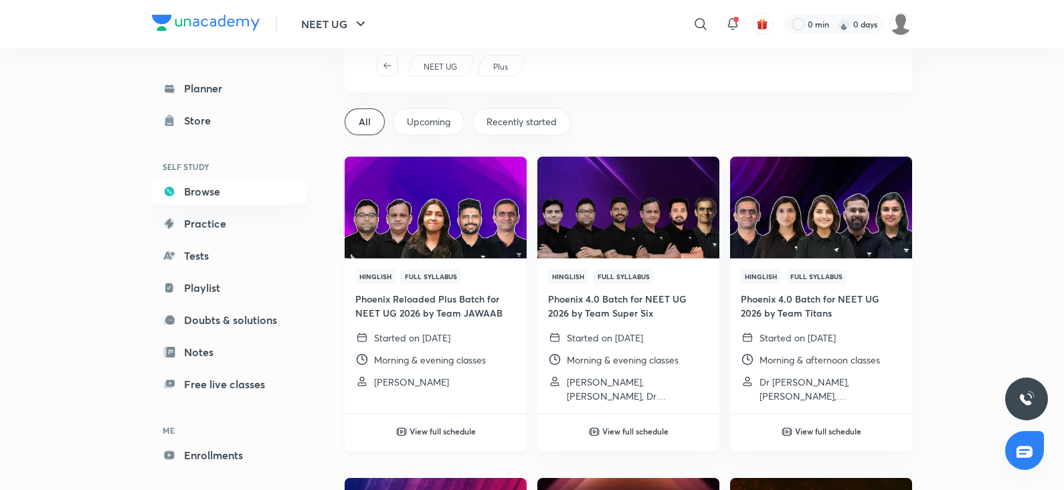
click at [435, 433] on h6 "View full schedule" at bounding box center [442, 431] width 66 height 12
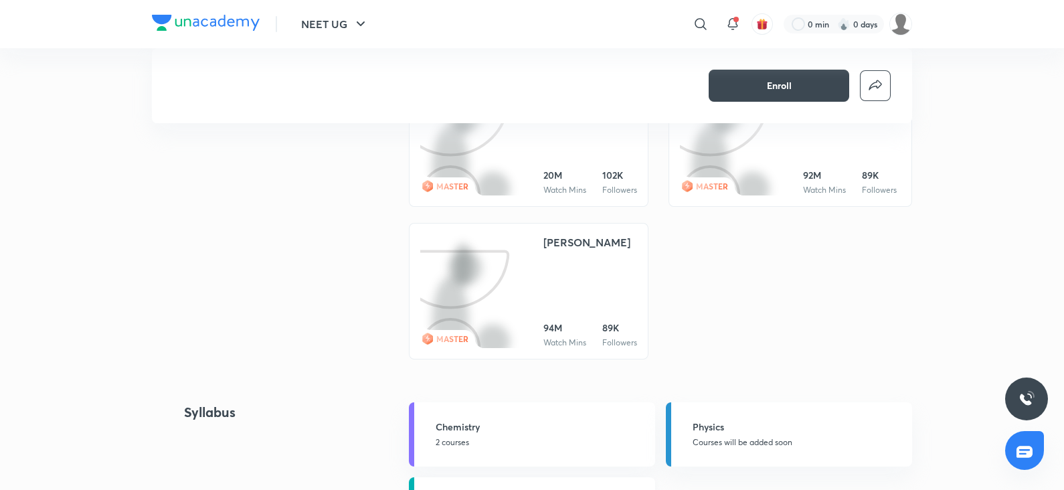
scroll to position [633, 0]
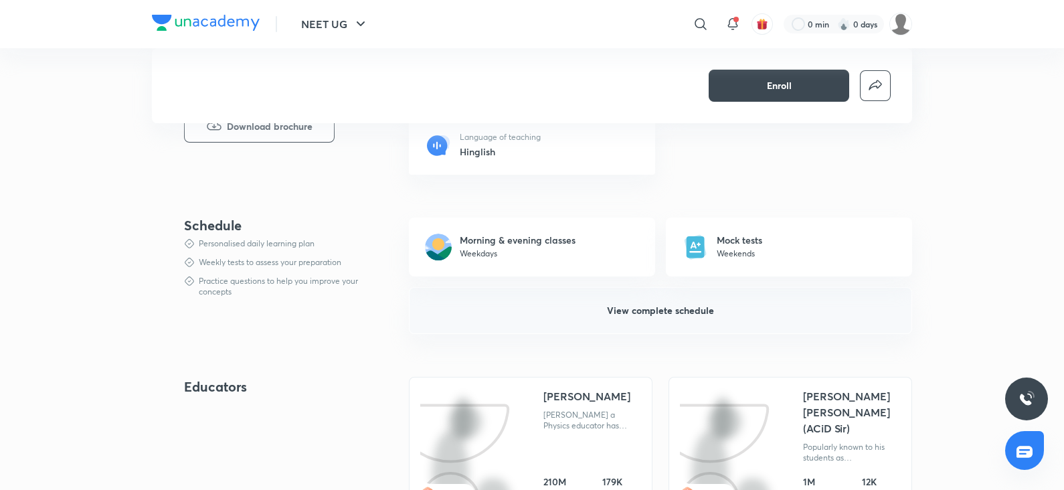
click at [561, 302] on button "View complete schedule" at bounding box center [660, 310] width 503 height 47
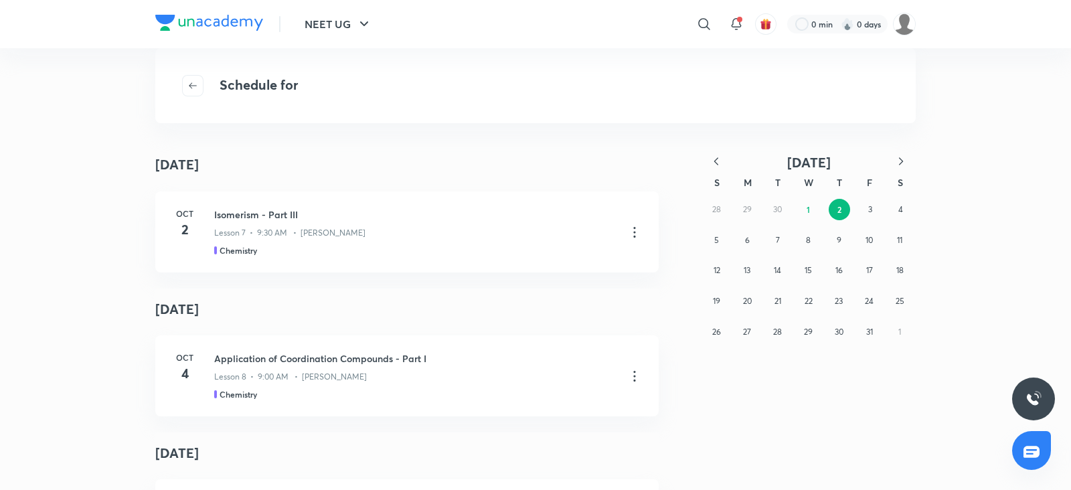
click at [717, 161] on icon "button" at bounding box center [715, 161] width 13 height 13
click at [861, 231] on button "12" at bounding box center [868, 240] width 21 height 21
click at [192, 92] on button "button" at bounding box center [192, 85] width 21 height 21
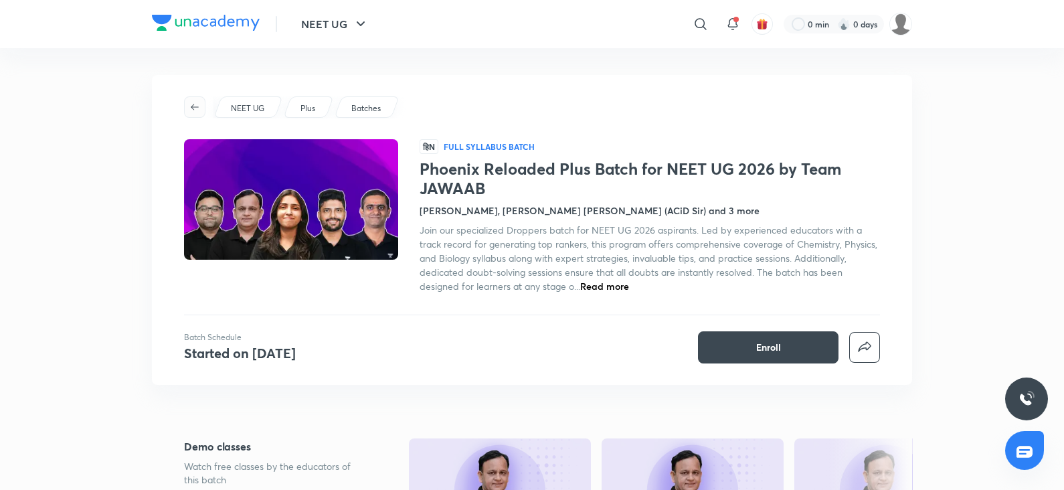
click at [186, 102] on span "button" at bounding box center [195, 107] width 20 height 11
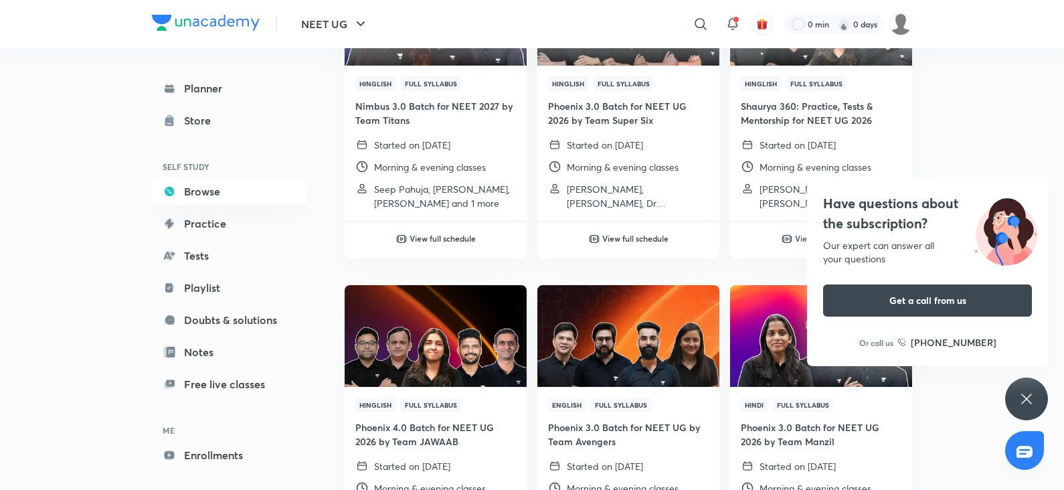
scroll to position [549, 0]
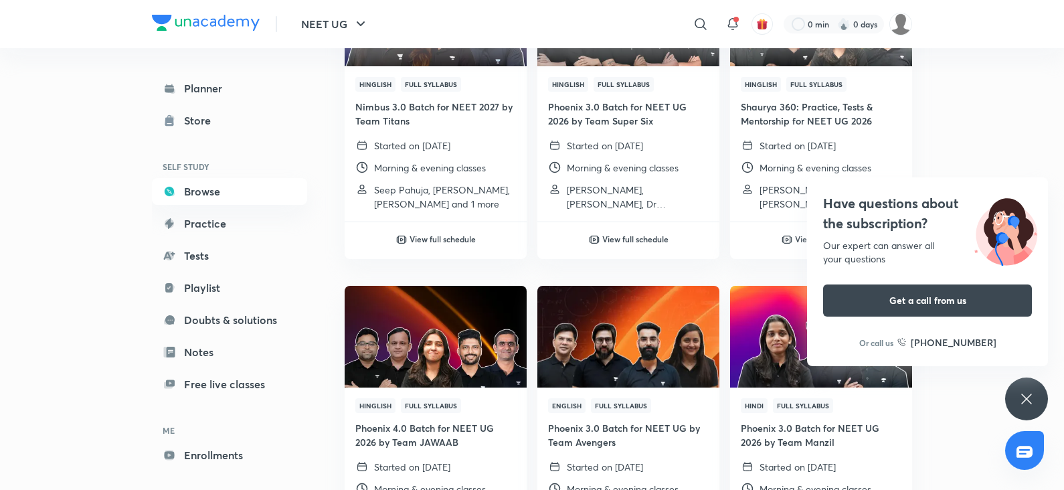
click at [1034, 407] on div "Have questions about the subscription? Our expert can answer all your questions…" at bounding box center [1026, 398] width 43 height 43
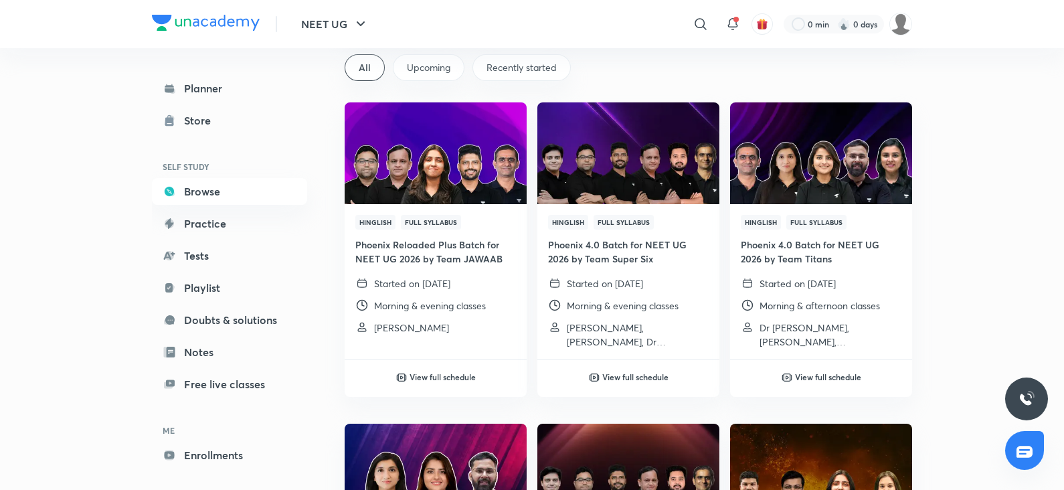
scroll to position [0, 0]
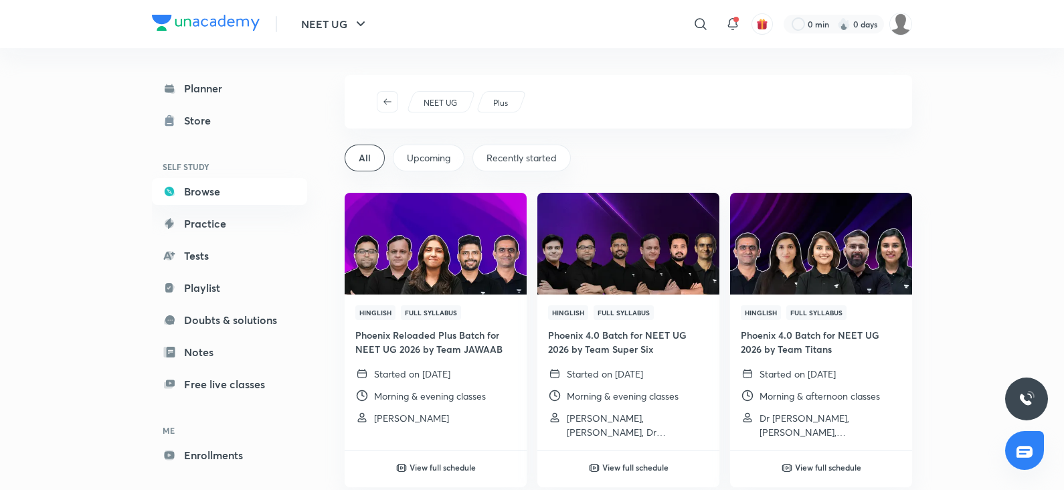
click at [525, 156] on span "Recently started" at bounding box center [521, 157] width 70 height 13
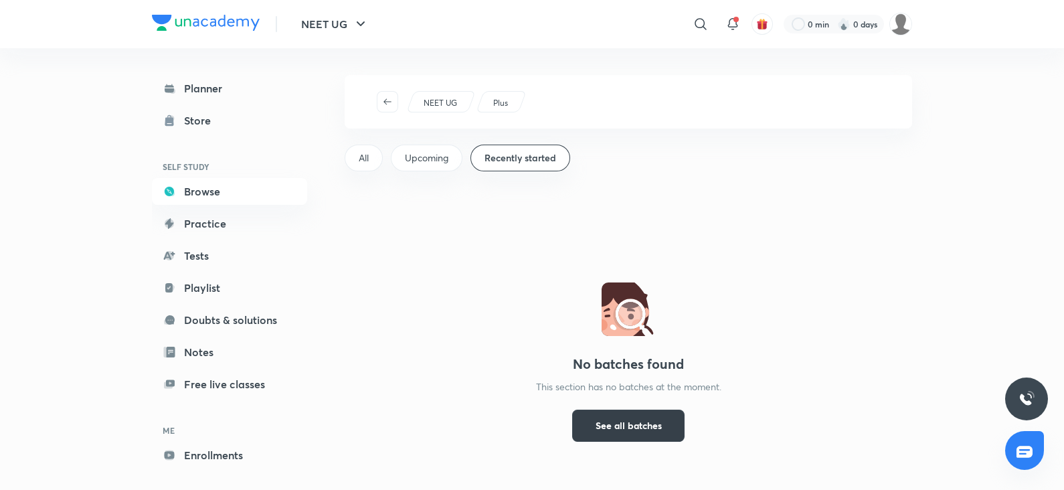
click at [624, 416] on button "See all batches" at bounding box center [628, 425] width 112 height 32
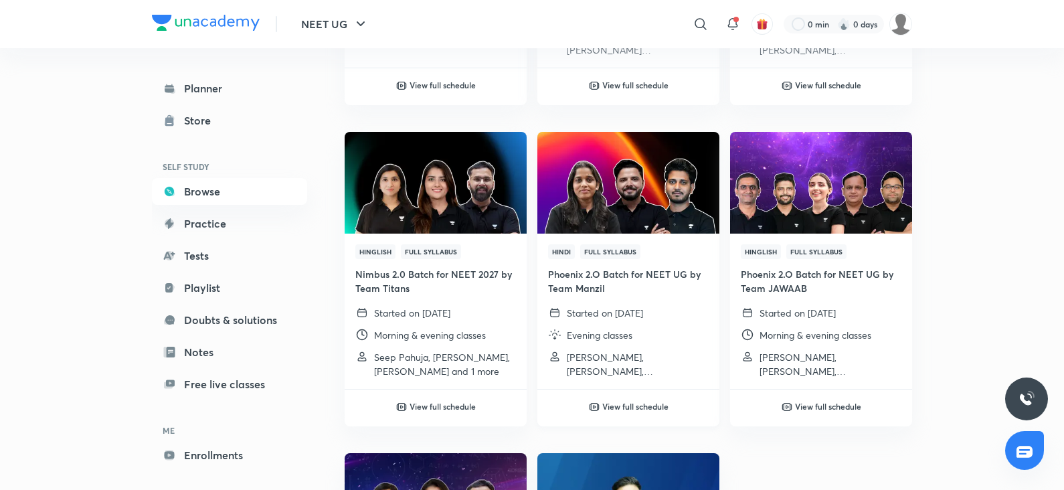
scroll to position [1667, 0]
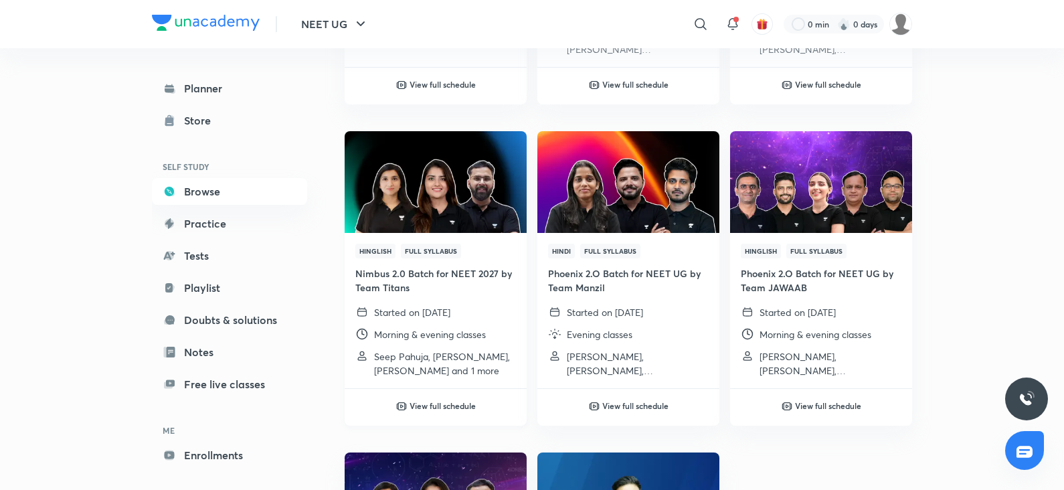
click at [451, 405] on h6 "View full schedule" at bounding box center [442, 405] width 66 height 12
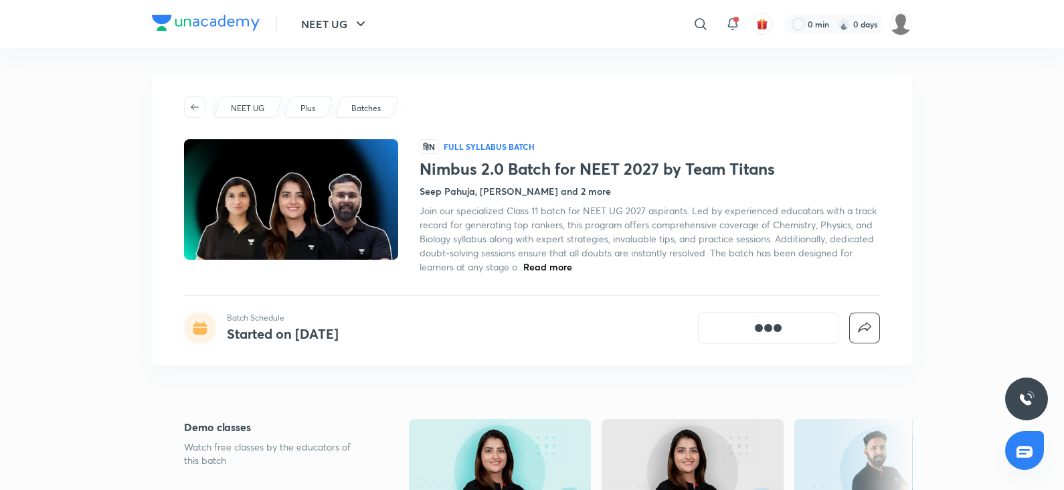
click at [195, 118] on div "NEET UG Plus Batches हिN Full Syllabus Batch Nimbus 2.0 Batch for NEET 2027 by …" at bounding box center [532, 220] width 760 height 290
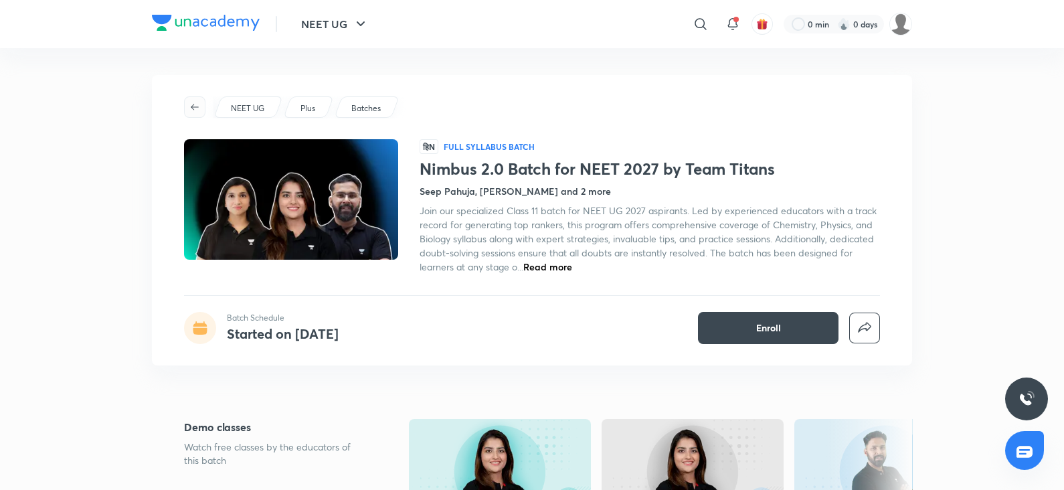
click at [195, 108] on icon "button" at bounding box center [194, 107] width 11 height 11
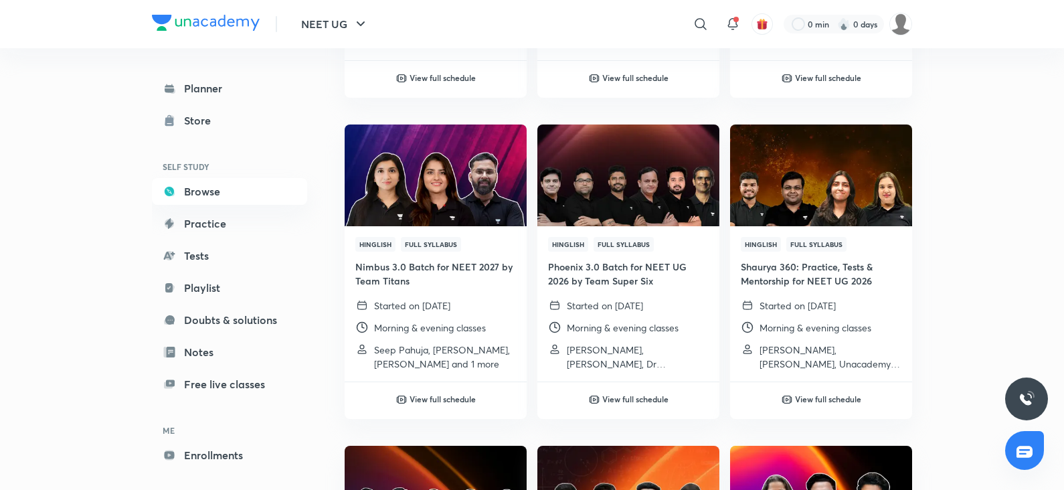
scroll to position [523, 0]
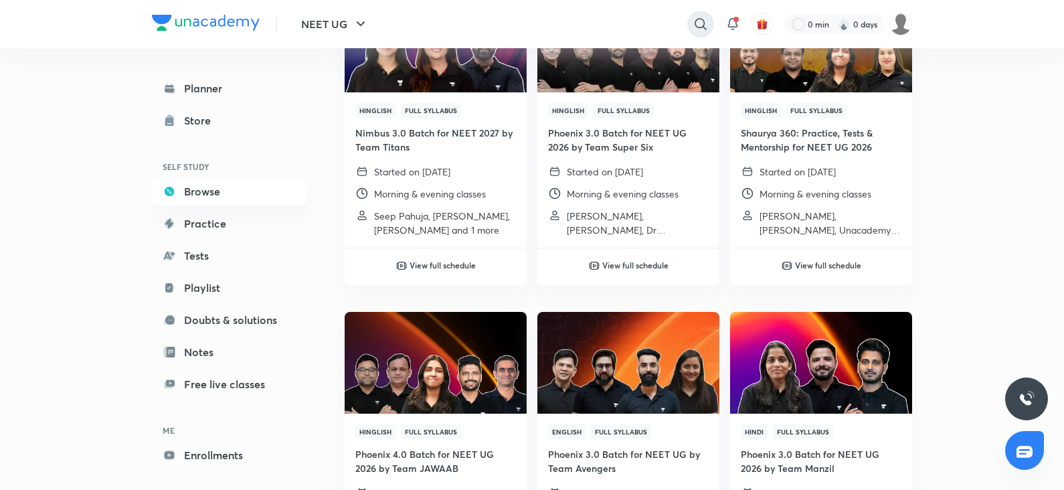
click at [697, 21] on icon at bounding box center [701, 24] width 16 height 16
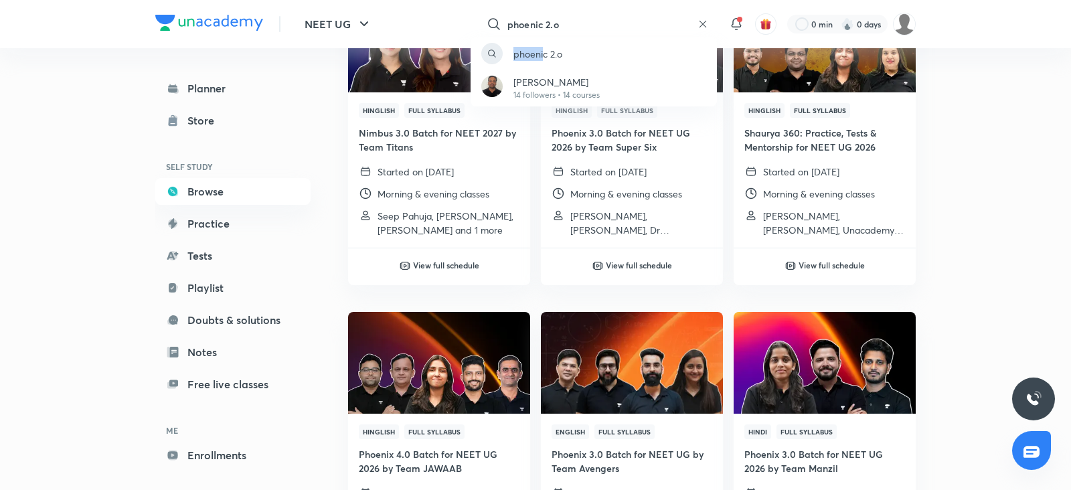
drag, startPoint x: 551, startPoint y: 17, endPoint x: 543, endPoint y: 23, distance: 10.0
click at [543, 23] on div "phoenic 2.o Vinayak Gupta 14 followers • 14 courses" at bounding box center [535, 245] width 1071 height 490
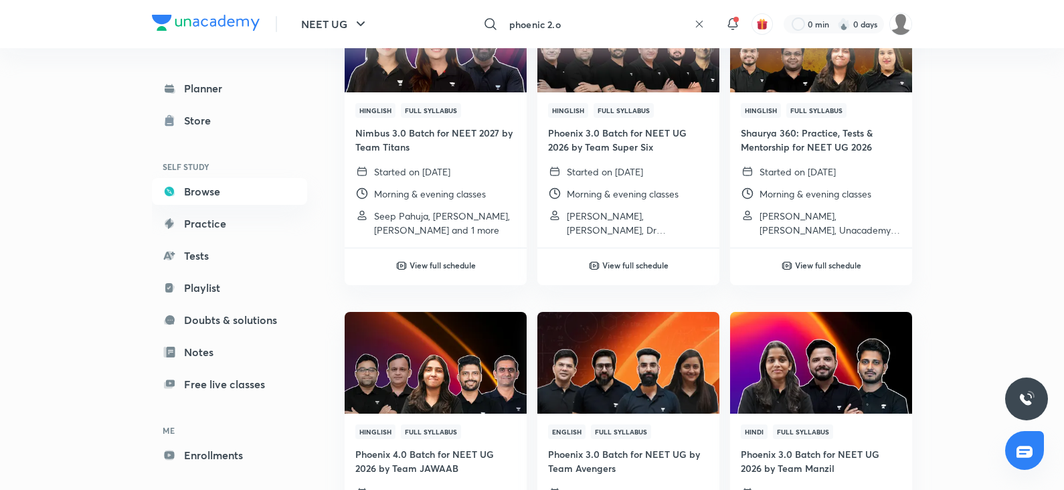
click at [543, 23] on input "phoenic 2.o" at bounding box center [596, 24] width 185 height 36
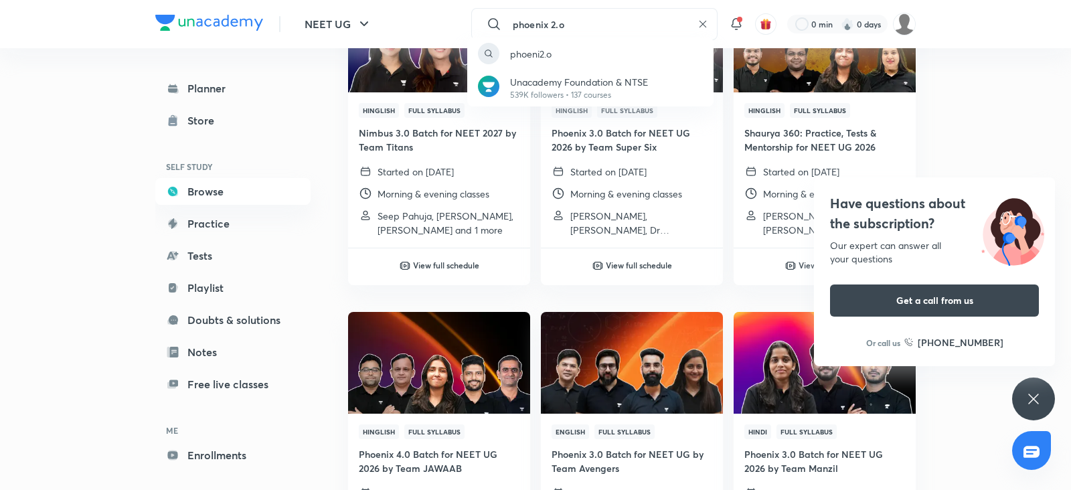
type input "phoenix 2.o"
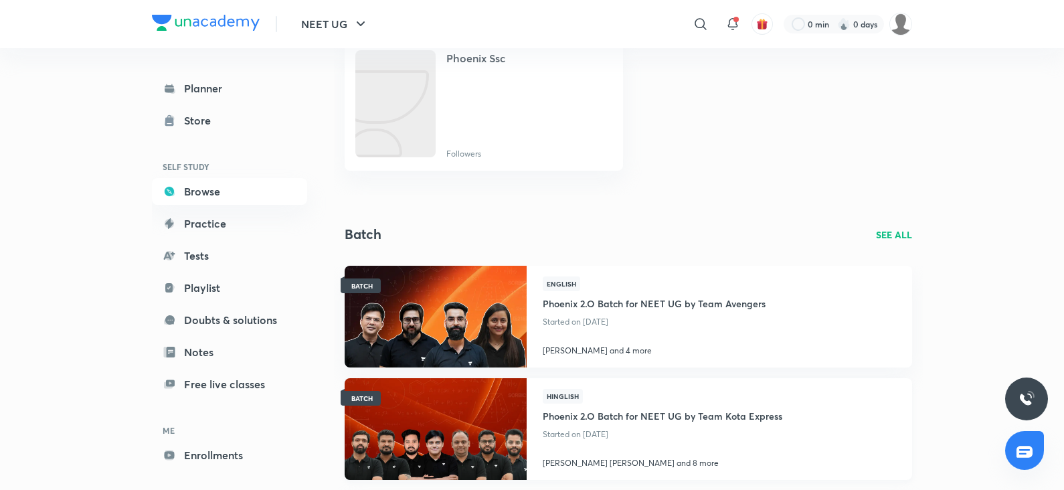
scroll to position [47, 0]
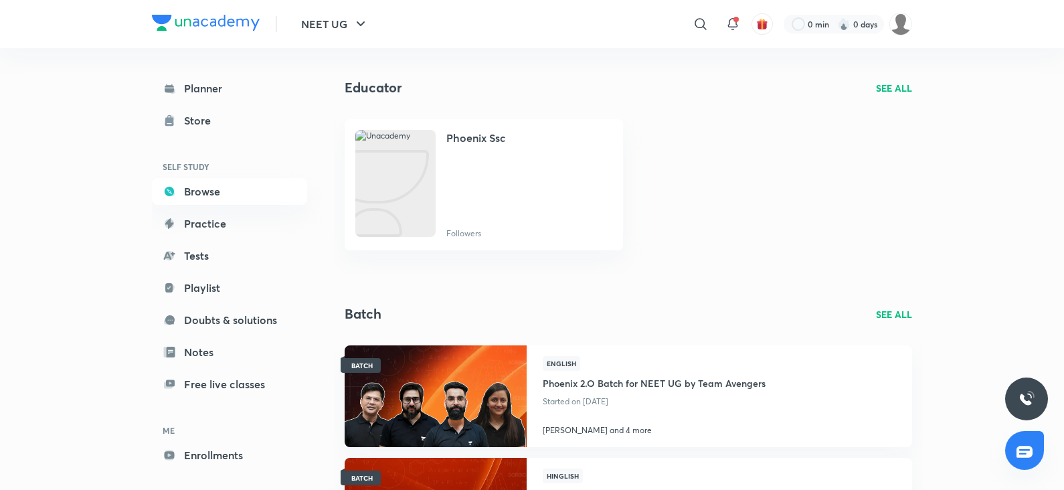
click at [899, 312] on p "SEE ALL" at bounding box center [894, 314] width 36 height 14
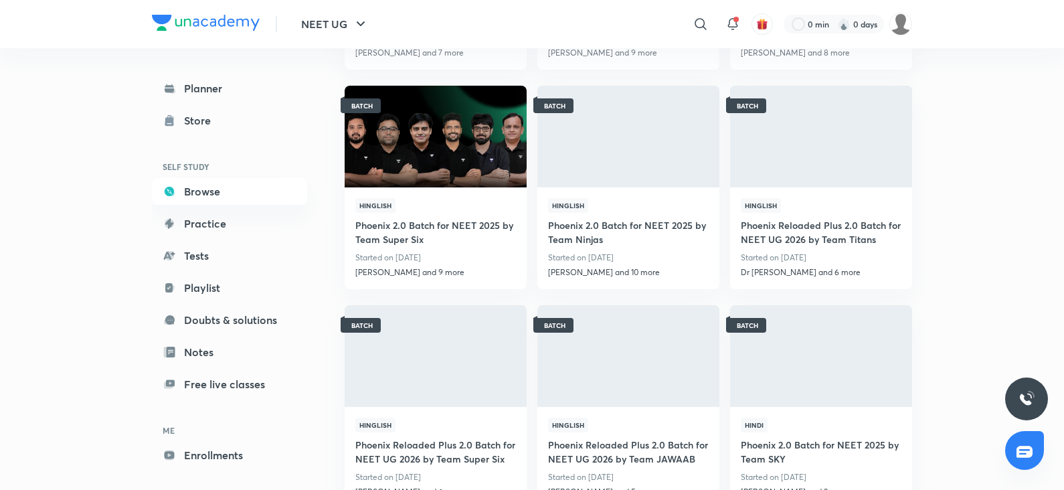
scroll to position [900, 0]
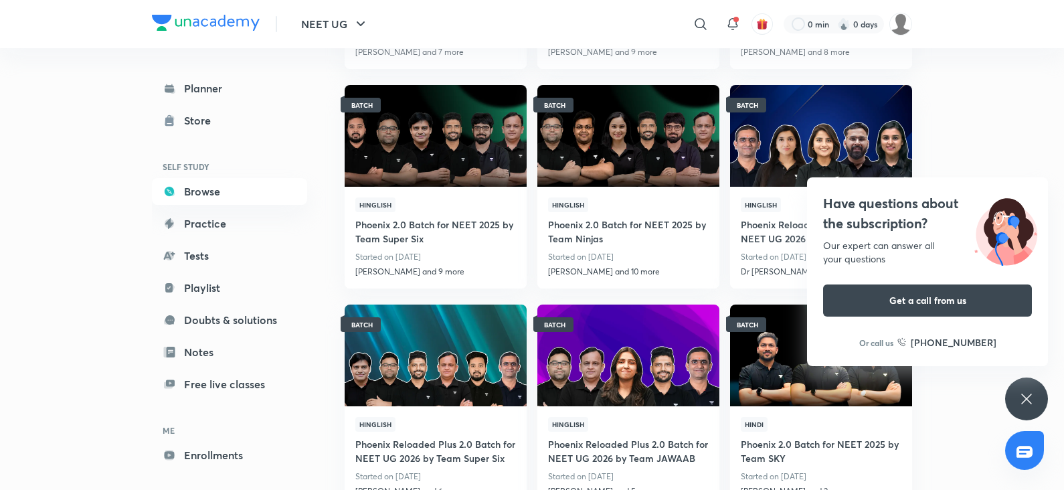
click at [790, 185] on img at bounding box center [820, 136] width 185 height 104
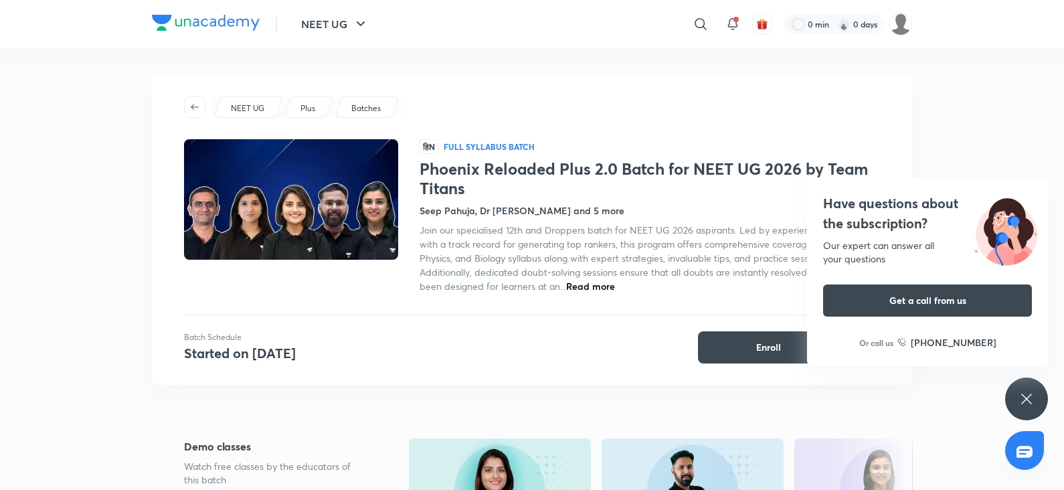
click at [1031, 380] on div "Have questions about the subscription? Our expert can answer all your questions…" at bounding box center [1026, 398] width 43 height 43
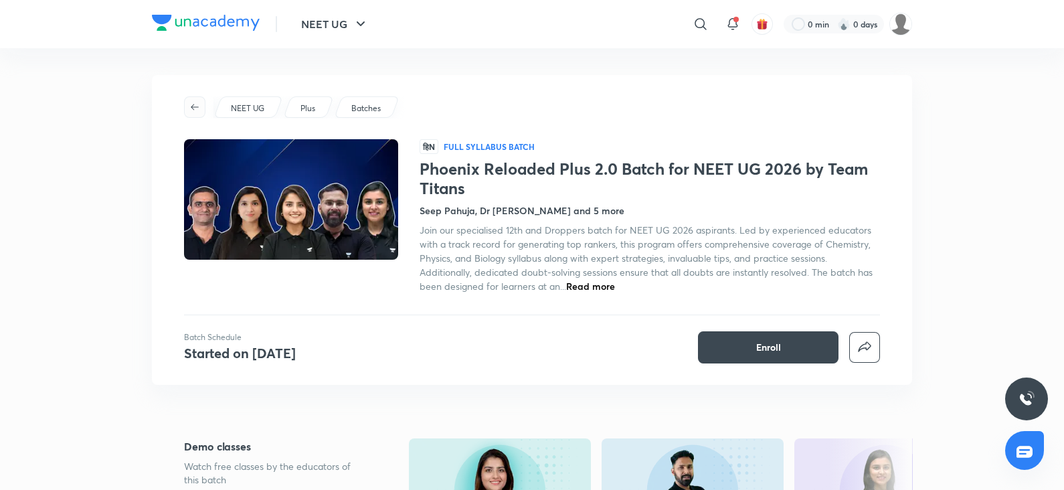
click at [191, 107] on icon "button" at bounding box center [194, 107] width 11 height 11
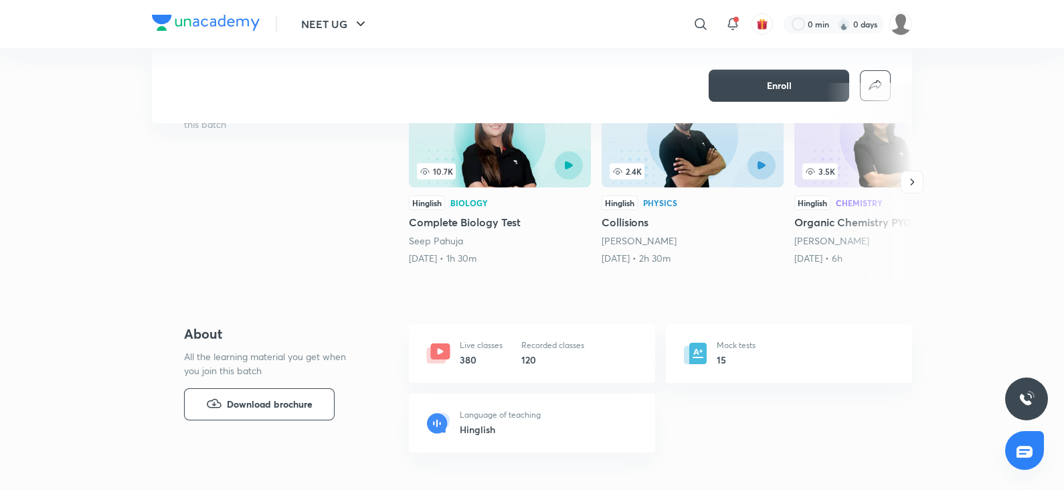
scroll to position [357, 0]
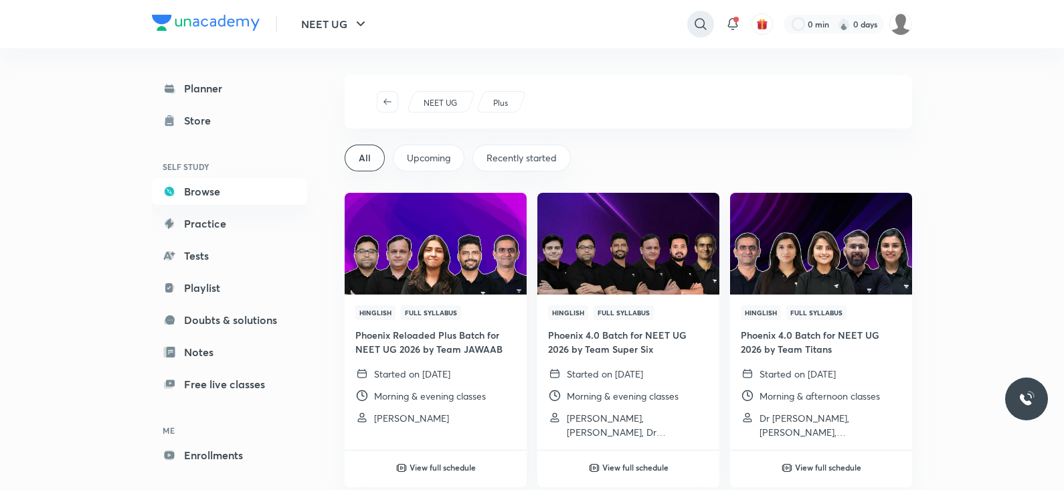
click at [702, 21] on icon at bounding box center [701, 24] width 16 height 16
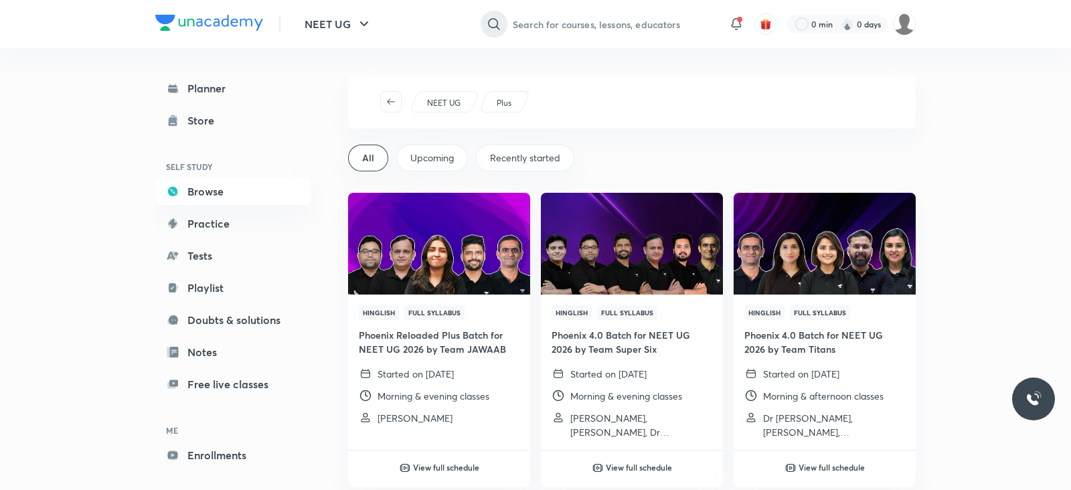
type input "o"
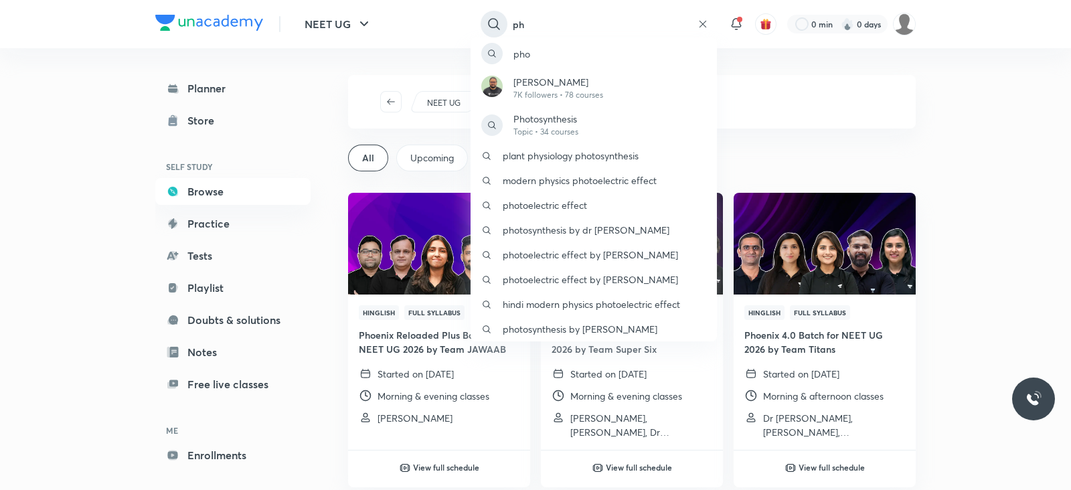
type input "p"
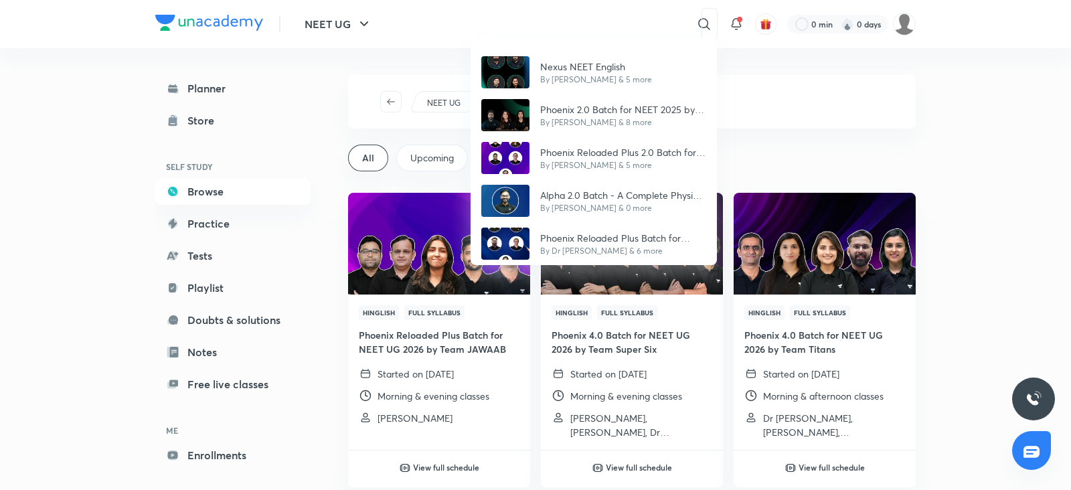
click at [805, 460] on div "Nexus NEET English By Ambika & 5 more Phoenix 2.0 Batch for NEET 2025 by Team T…" at bounding box center [535, 245] width 1071 height 490
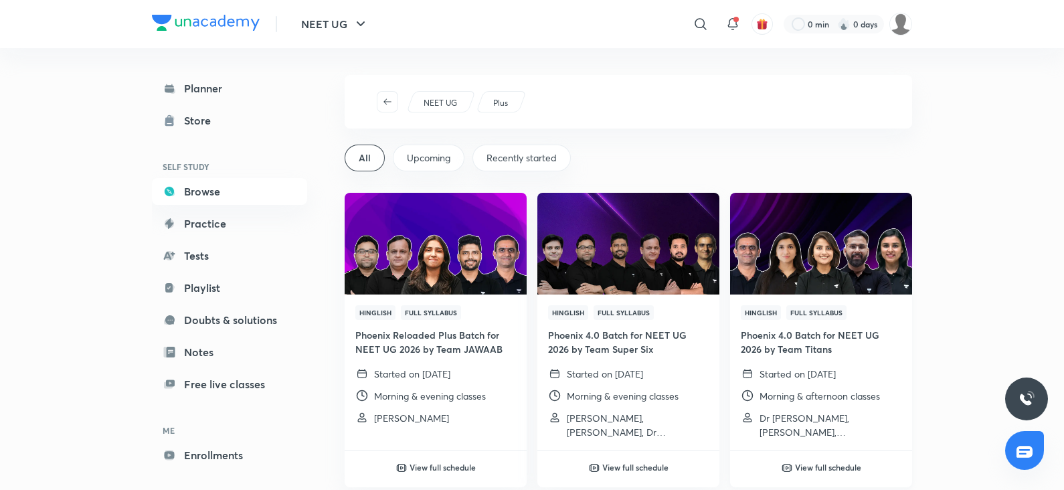
click at [815, 468] on h6 "View full schedule" at bounding box center [828, 467] width 66 height 12
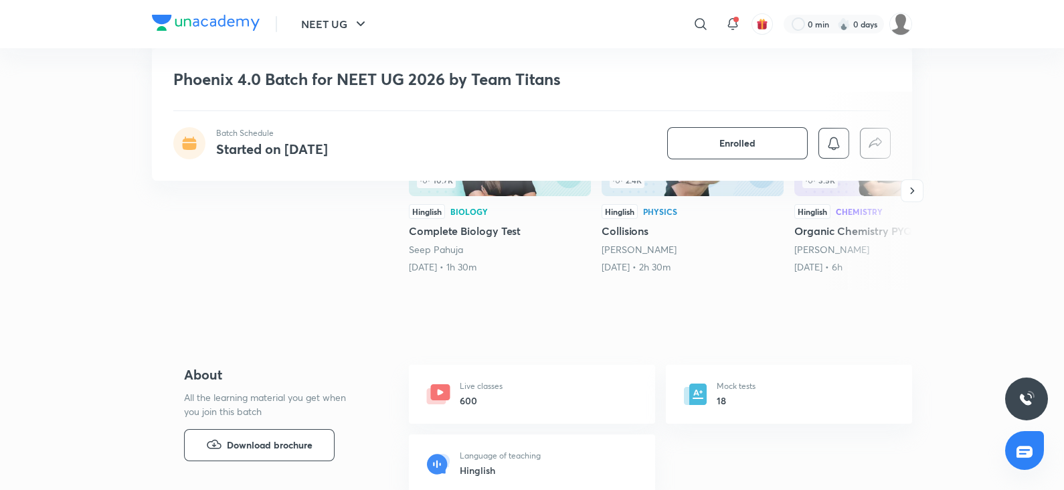
scroll to position [436, 0]
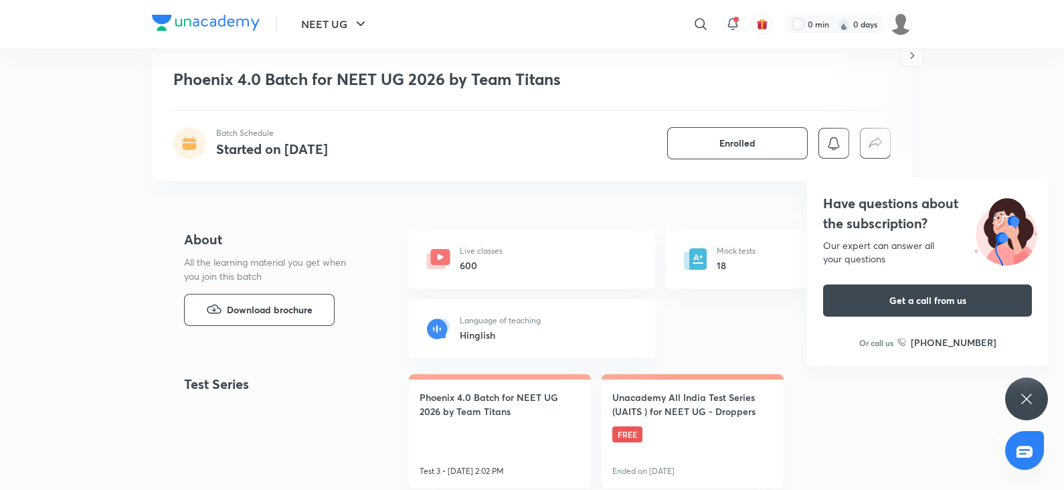
click at [1035, 403] on div "Have questions about the subscription? Our expert can answer all your questions…" at bounding box center [1026, 398] width 43 height 43
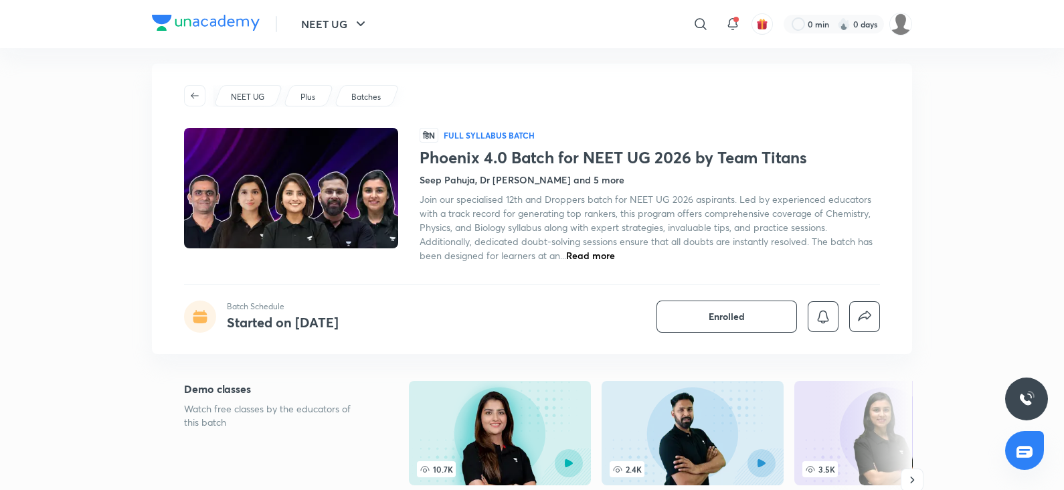
scroll to position [0, 0]
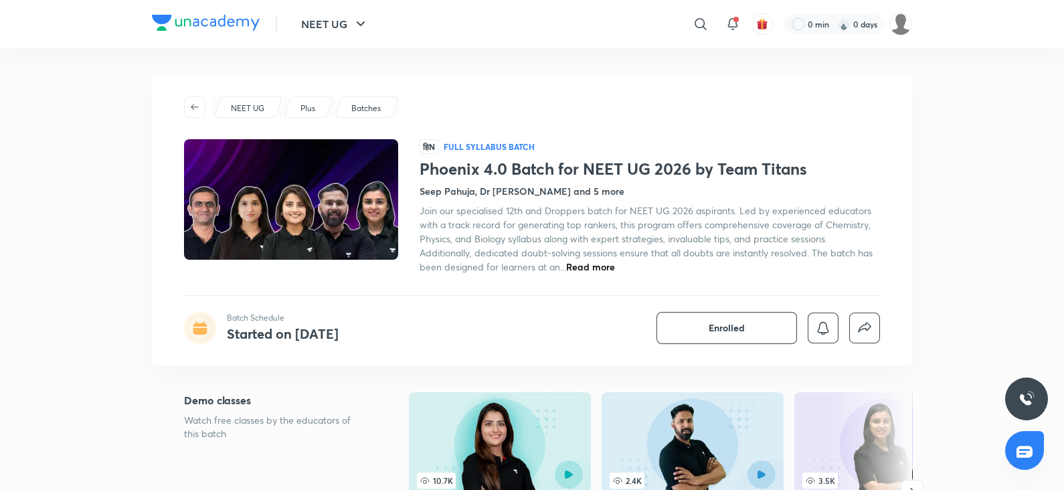
drag, startPoint x: 629, startPoint y: 298, endPoint x: 440, endPoint y: 379, distance: 205.9
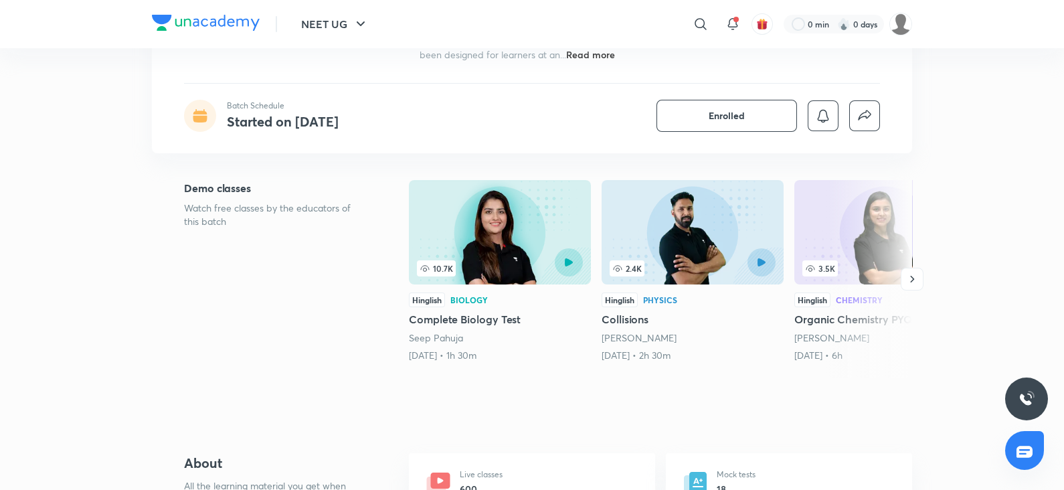
scroll to position [18, 0]
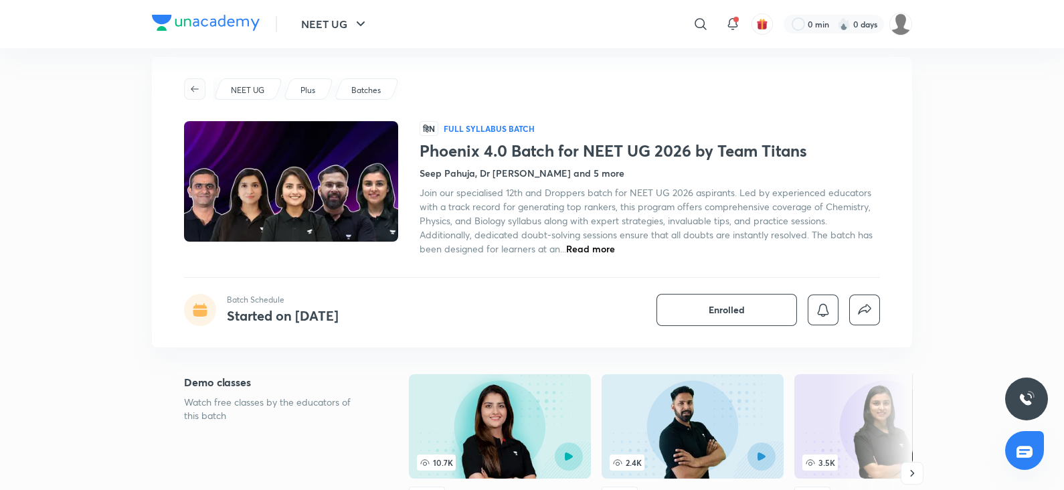
click at [191, 89] on icon "button" at bounding box center [194, 89] width 11 height 11
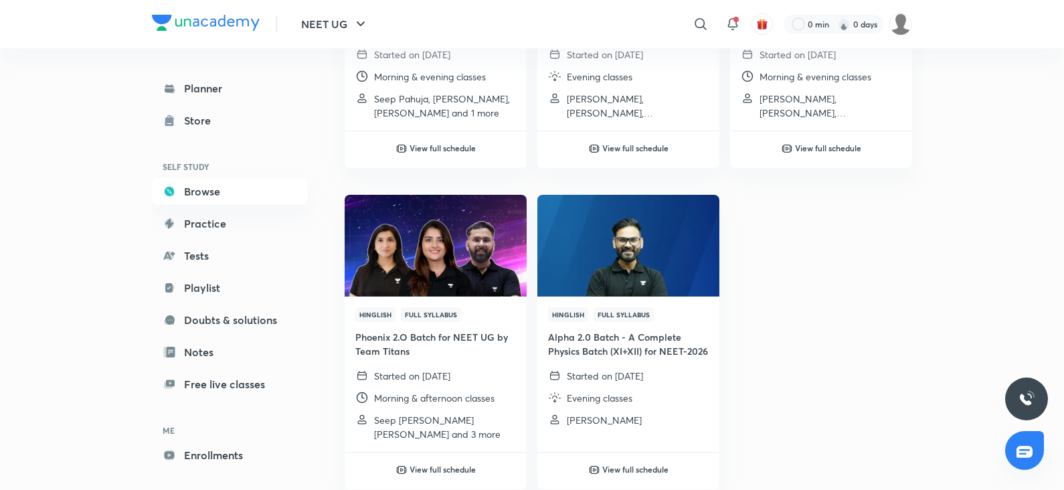
scroll to position [1934, 0]
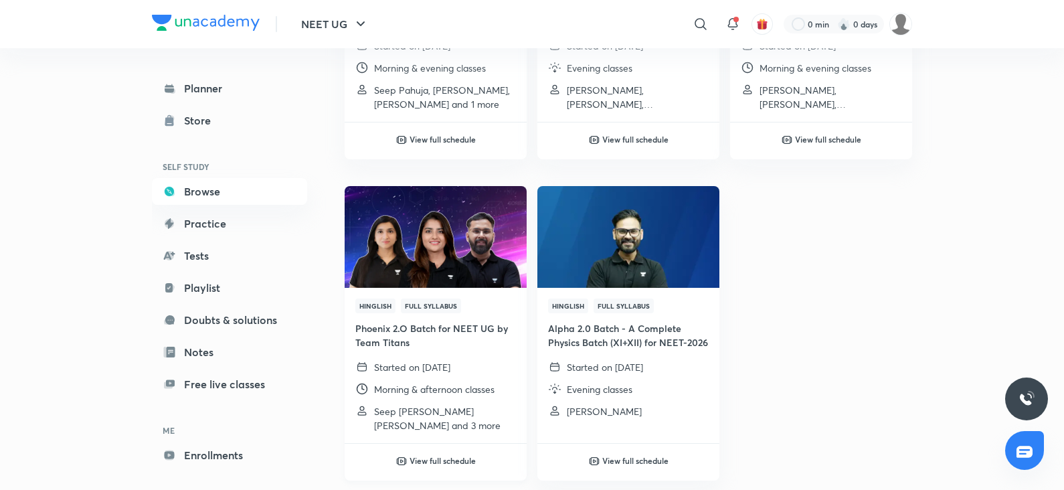
click at [455, 461] on h6 "View full schedule" at bounding box center [442, 460] width 66 height 12
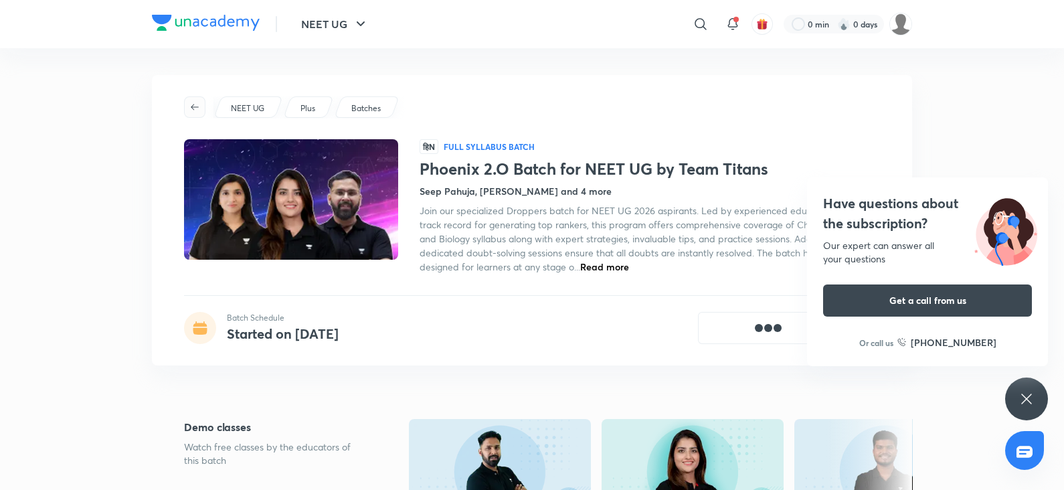
click at [201, 102] on span "button" at bounding box center [195, 107] width 20 height 11
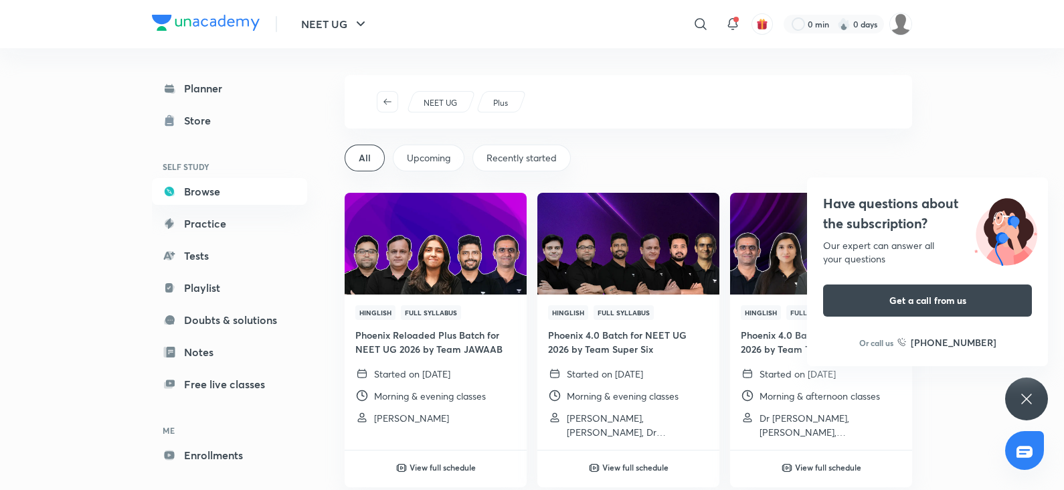
click at [1028, 391] on icon at bounding box center [1026, 399] width 16 height 16
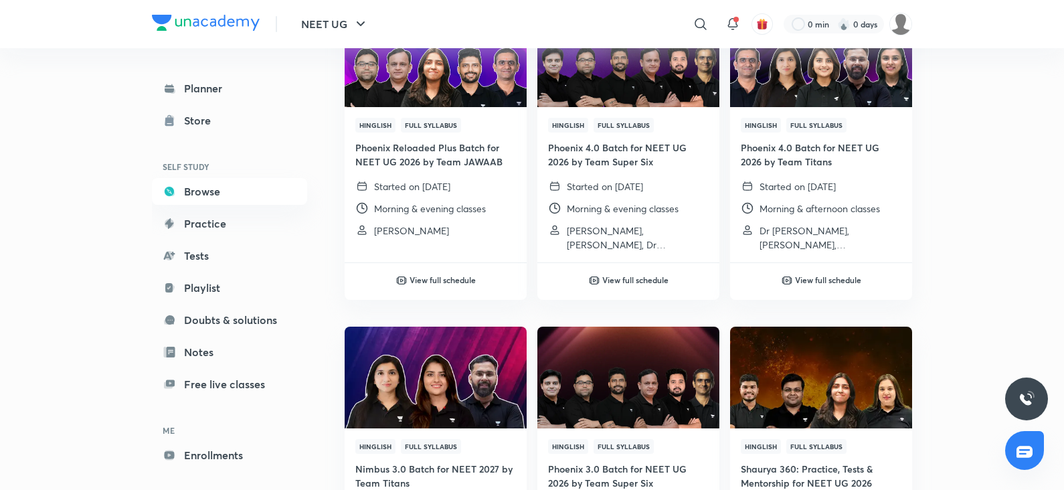
scroll to position [189, 0]
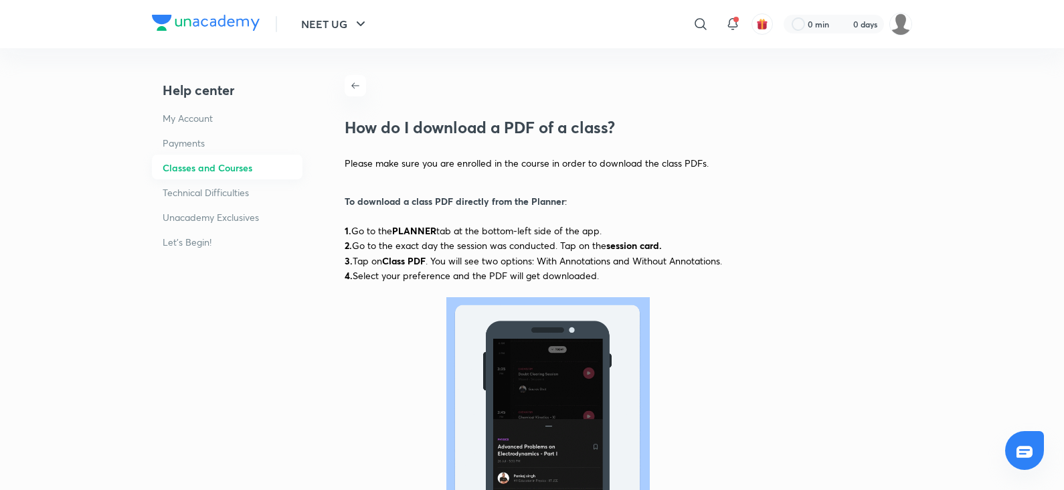
scroll to position [70, 0]
